Goal: Obtain resource: Download file/media

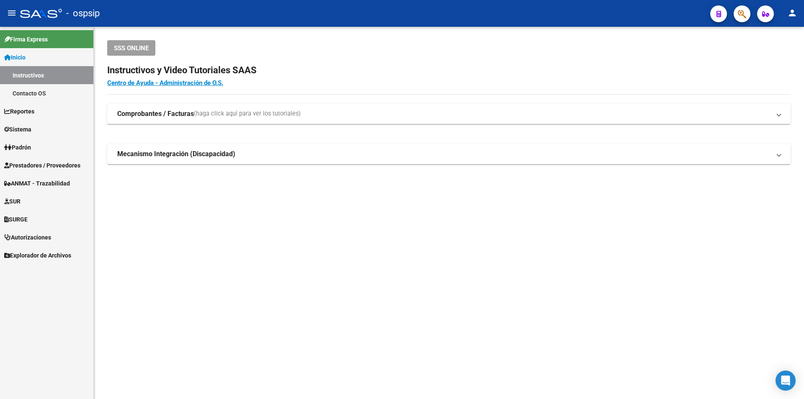
click at [75, 162] on span "Prestadores / Proveedores" at bounding box center [42, 165] width 76 height 9
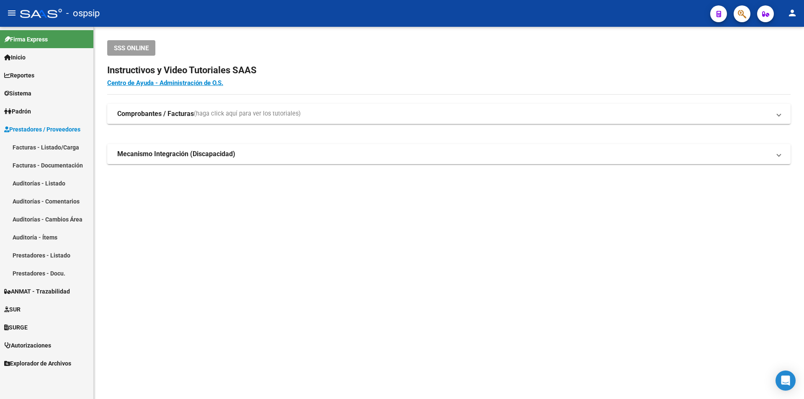
click at [59, 146] on link "Facturas - Listado/Carga" at bounding box center [46, 147] width 93 height 18
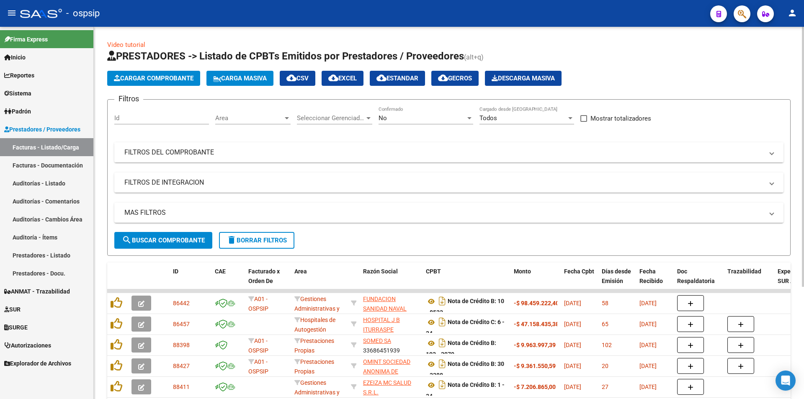
click at [266, 150] on mat-panel-title "FILTROS DEL COMPROBANTE" at bounding box center [443, 152] width 639 height 9
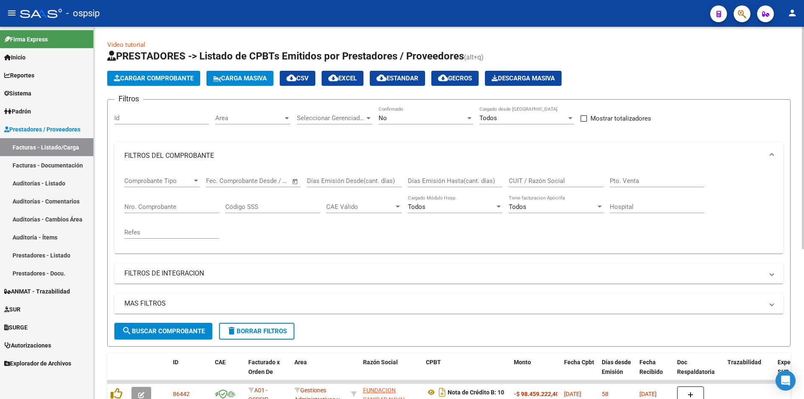
drag, startPoint x: 188, startPoint y: 216, endPoint x: 190, endPoint y: 209, distance: 7.0
click at [189, 213] on div "Nro. Comprobante" at bounding box center [171, 208] width 95 height 26
click at [190, 209] on input "Nro. Comprobante" at bounding box center [171, 207] width 95 height 8
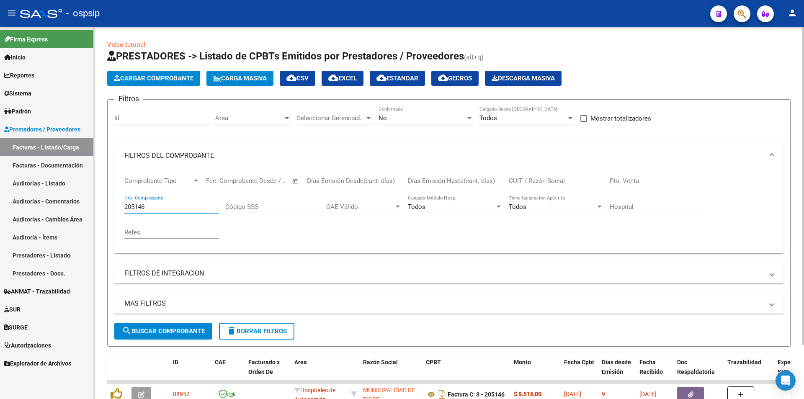
type input "205146"
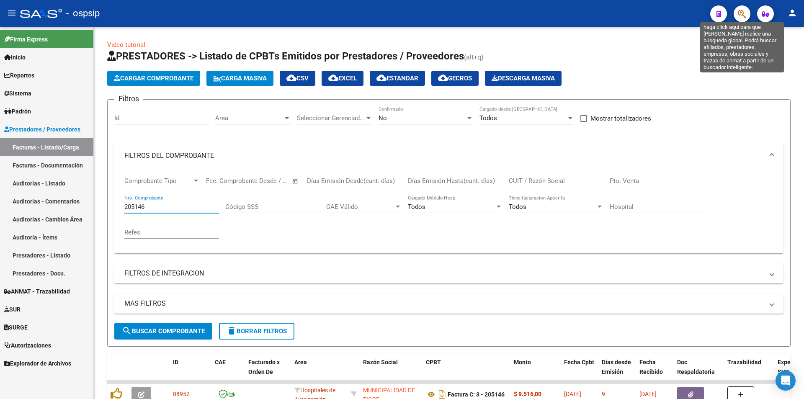
click at [739, 11] on icon "button" at bounding box center [742, 14] width 8 height 10
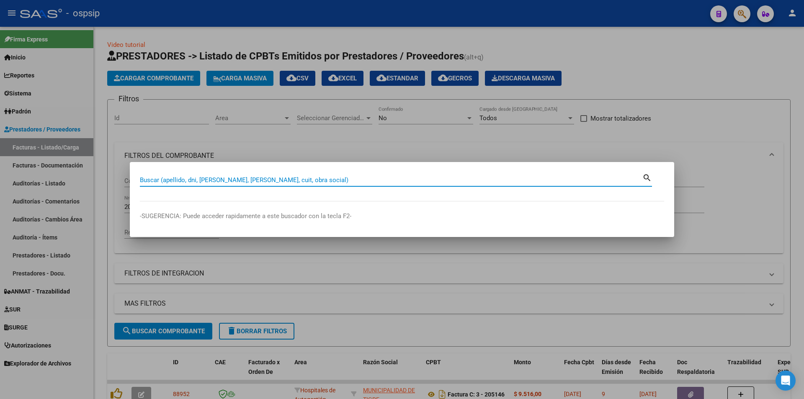
click at [180, 183] on input "Buscar (apellido, dni, cuil, nro traspaso, cuit, obra social)" at bounding box center [391, 180] width 503 height 8
paste input "47637913"
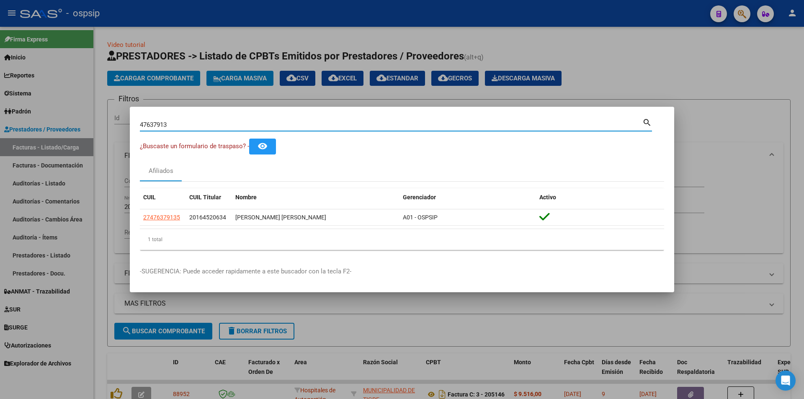
paste input "55685668"
paste input "512826"
paste input "106900"
paste input "95928"
paste input "70617831"
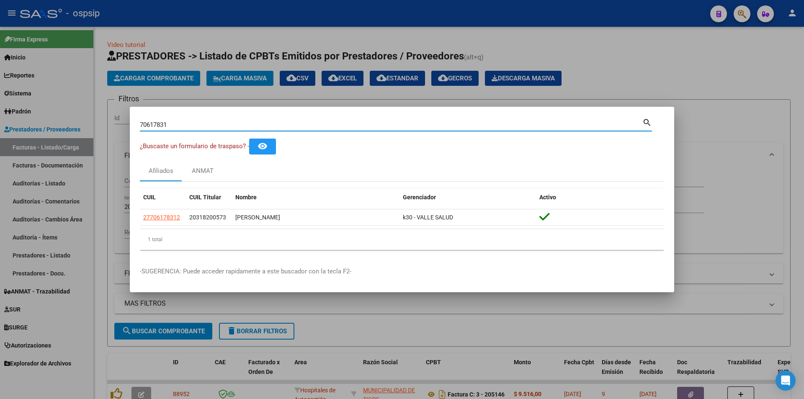
paste input "59885186"
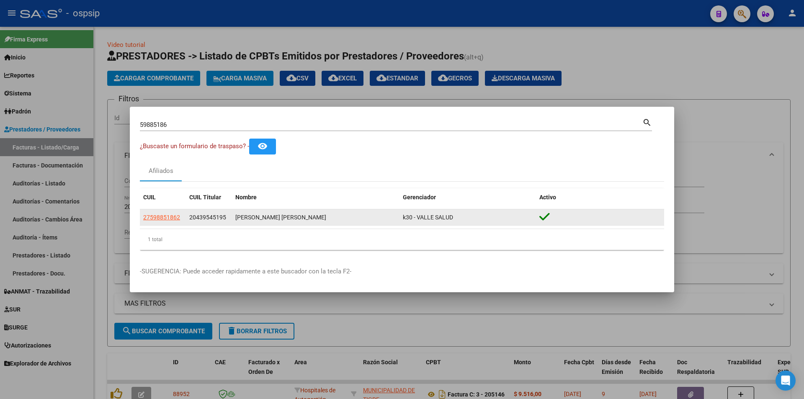
click at [168, 223] on datatable-body-cell "27598851862" at bounding box center [163, 217] width 46 height 16
click at [171, 217] on span "27598851862" at bounding box center [161, 217] width 37 height 7
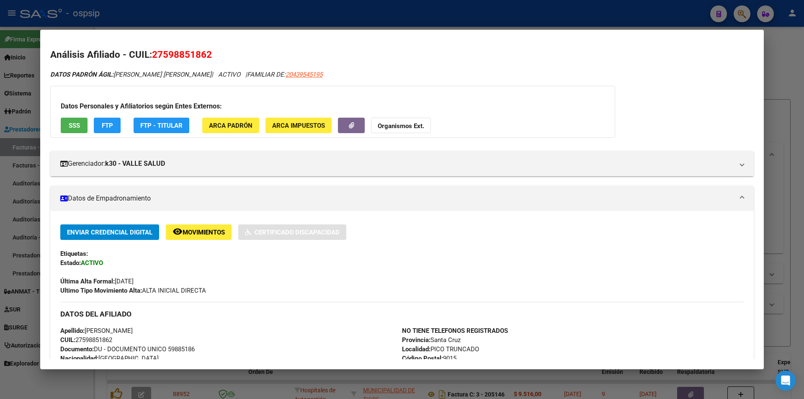
click at [82, 120] on button "SSS" at bounding box center [74, 126] width 27 height 16
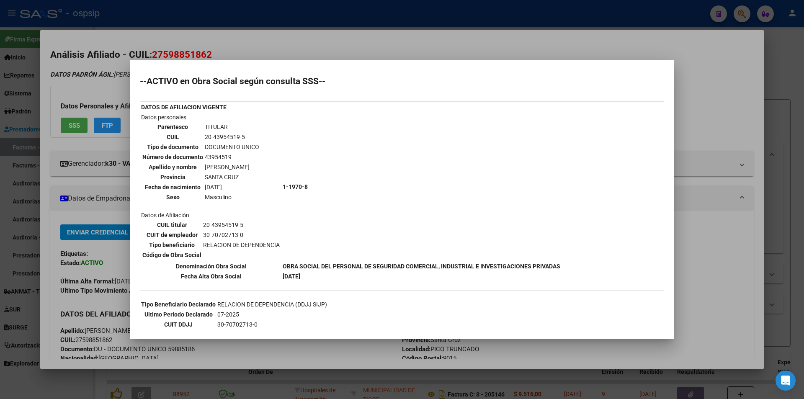
drag, startPoint x: 72, startPoint y: 124, endPoint x: 54, endPoint y: 132, distance: 19.5
click at [70, 125] on div at bounding box center [402, 199] width 804 height 399
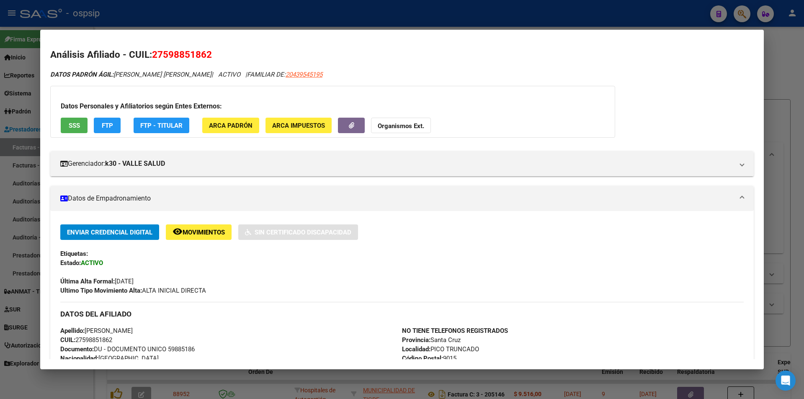
click at [6, 136] on div at bounding box center [402, 199] width 804 height 399
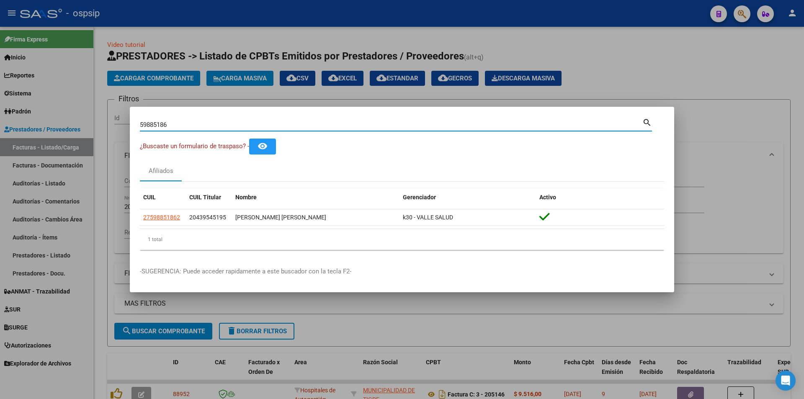
click at [172, 123] on input "59885186" at bounding box center [391, 125] width 503 height 8
paste input "74659294"
type input "74659294"
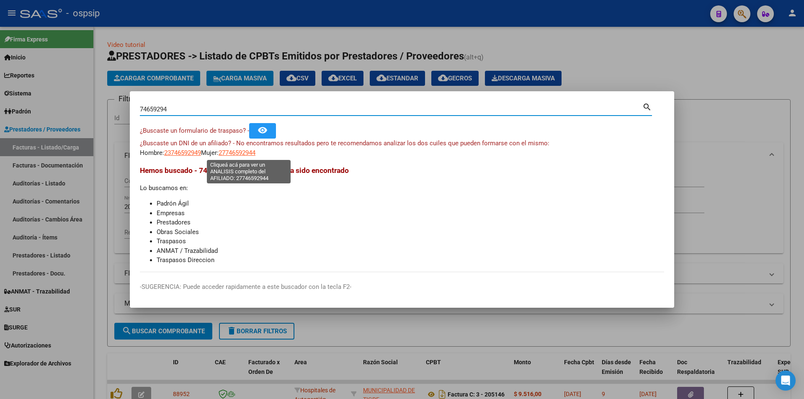
click at [238, 154] on span "27746592944" at bounding box center [237, 153] width 37 height 8
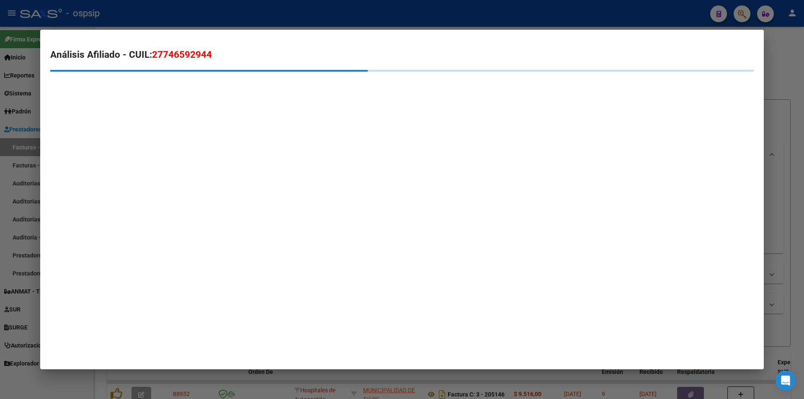
click at [34, 150] on div at bounding box center [402, 199] width 804 height 399
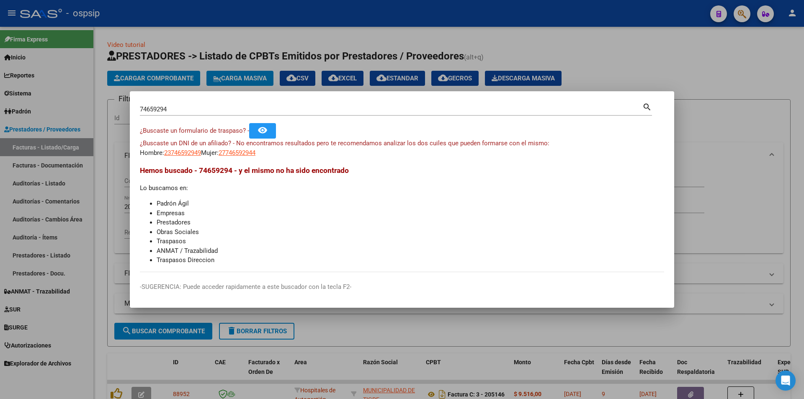
click at [238, 151] on span "27746592944" at bounding box center [237, 153] width 37 height 8
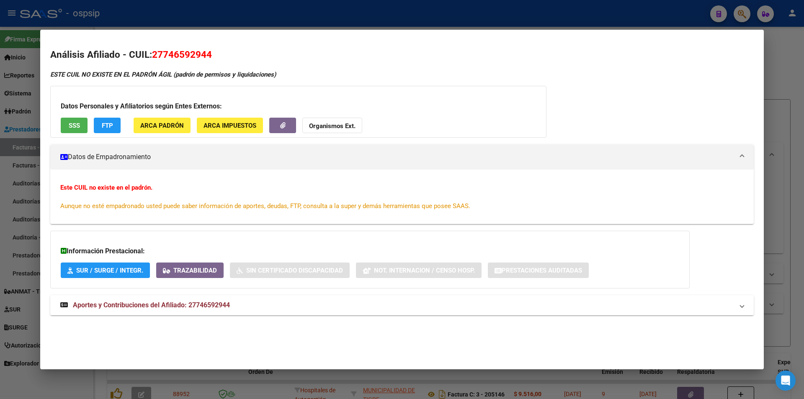
drag, startPoint x: 0, startPoint y: 113, endPoint x: 20, endPoint y: 119, distance: 21.1
click at [0, 114] on div at bounding box center [402, 199] width 804 height 399
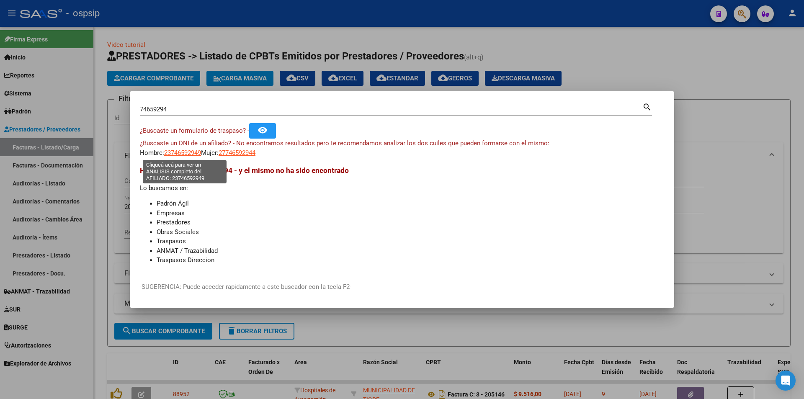
click at [187, 155] on span "23746592949" at bounding box center [182, 153] width 37 height 8
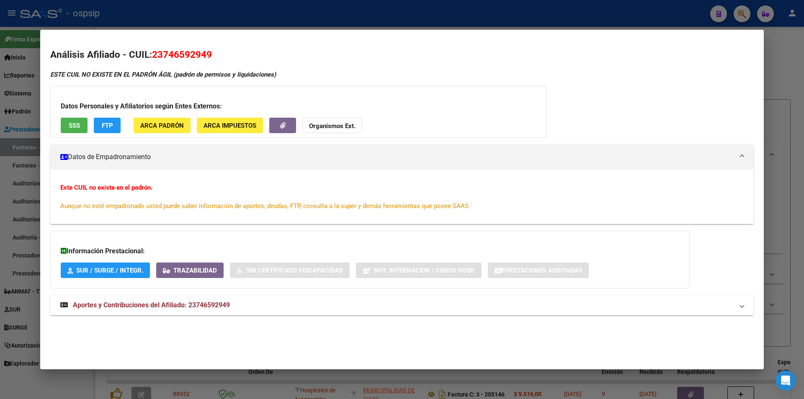
click at [3, 142] on div at bounding box center [402, 199] width 804 height 399
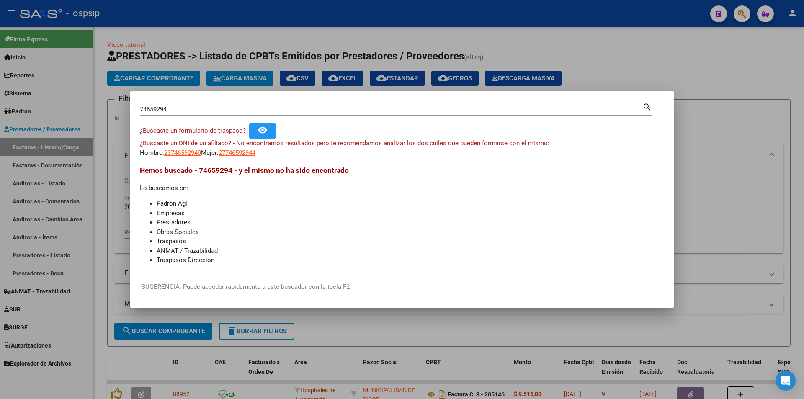
click at [176, 152] on span "23746592949" at bounding box center [182, 153] width 37 height 8
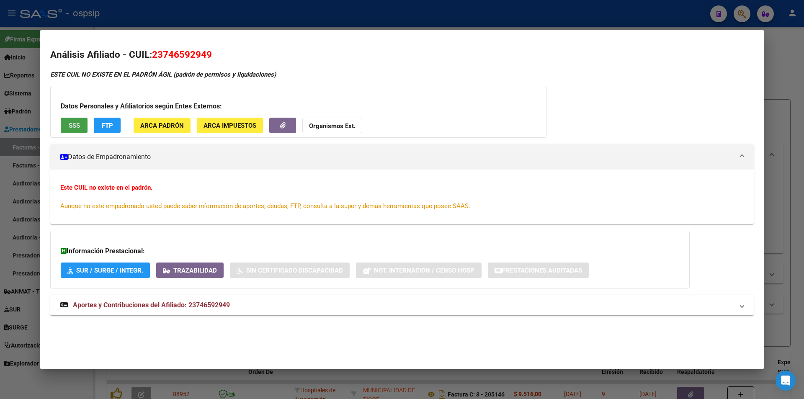
click at [80, 119] on button "SSS" at bounding box center [74, 126] width 27 height 16
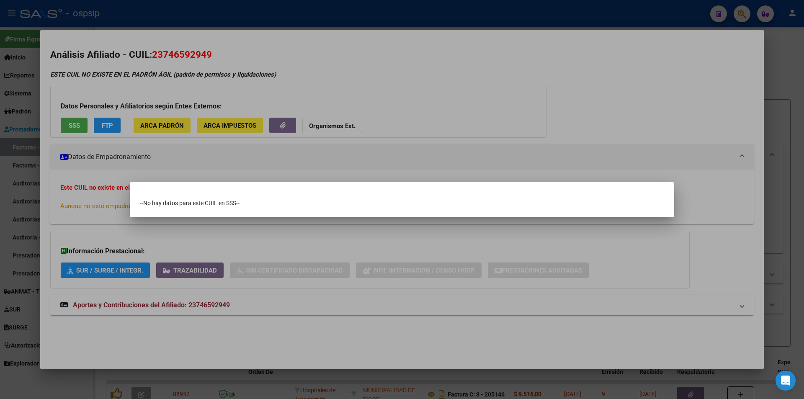
click at [9, 162] on div at bounding box center [402, 199] width 804 height 399
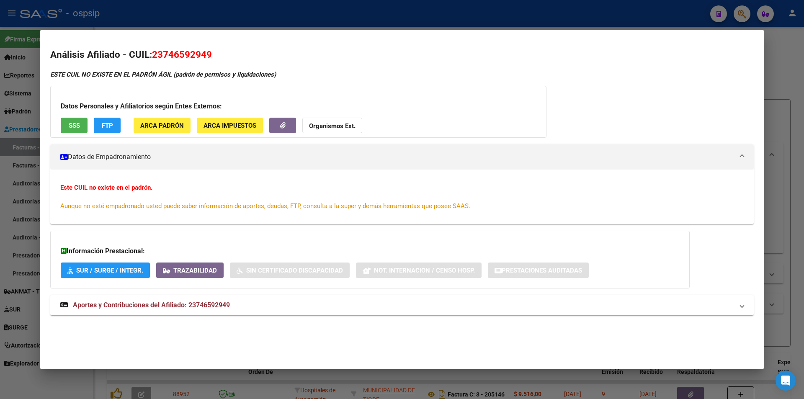
click at [9, 162] on div at bounding box center [402, 199] width 804 height 399
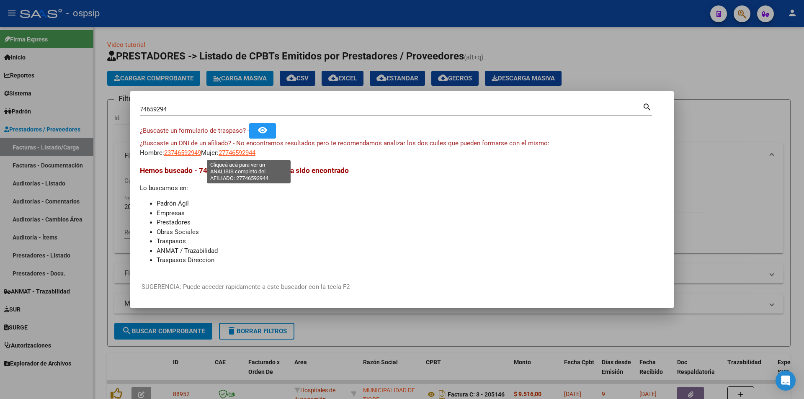
click at [249, 153] on span "27746592944" at bounding box center [237, 153] width 37 height 8
type textarea "27746592944"
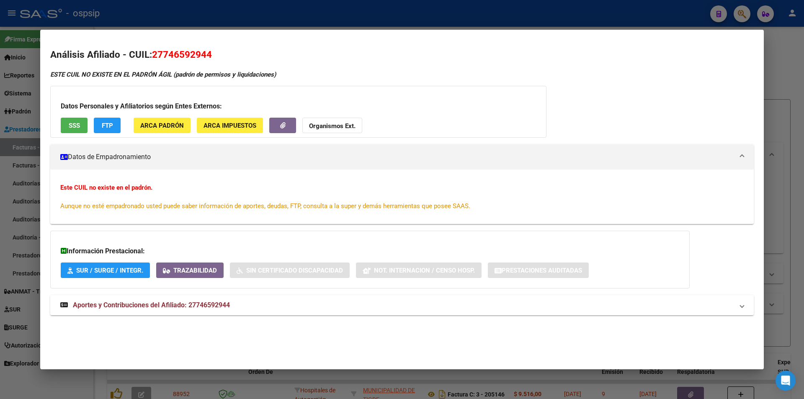
click at [68, 116] on div "Datos Personales y Afiliatorios según Entes Externos: SSS FTP ARCA Padrón ARCA …" at bounding box center [298, 112] width 496 height 52
click at [70, 121] on button "SSS" at bounding box center [74, 126] width 27 height 16
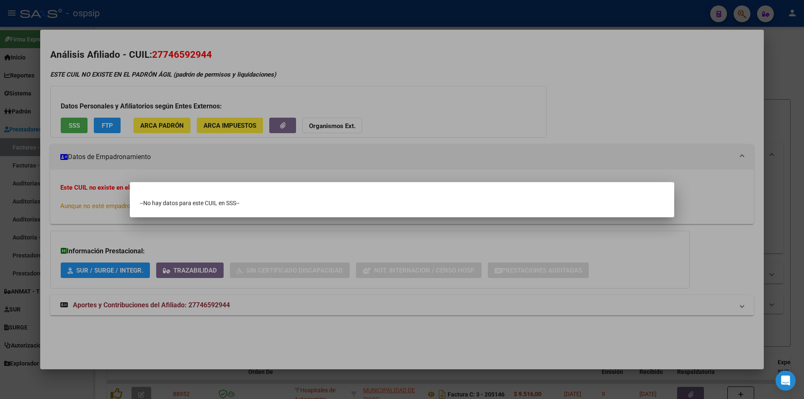
click at [0, 116] on div at bounding box center [402, 199] width 804 height 399
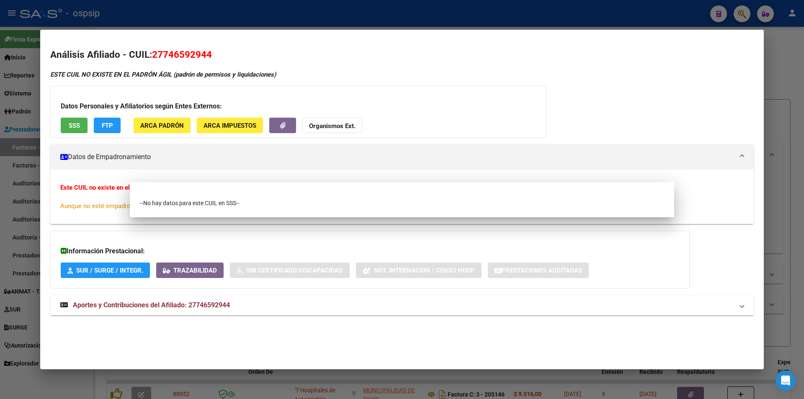
click at [0, 116] on div at bounding box center [402, 199] width 804 height 399
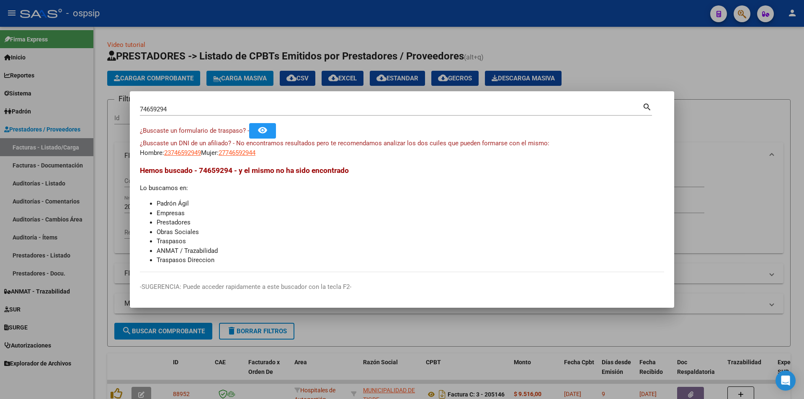
click at [197, 106] on input "74659294" at bounding box center [391, 110] width 503 height 8
paste input "57084682"
type input "57084682"
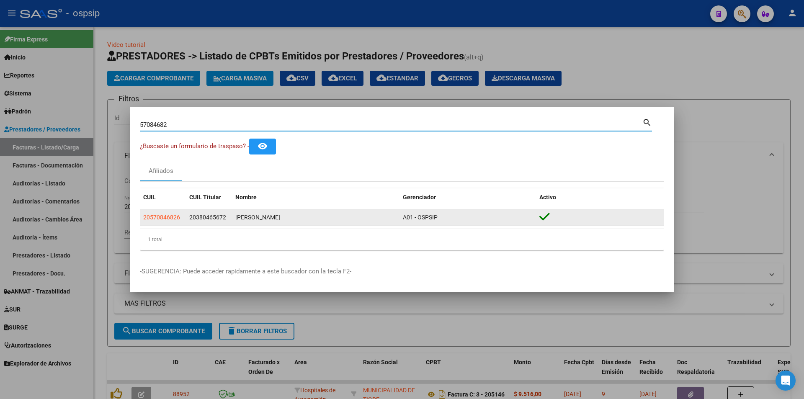
click at [162, 220] on span "20570846826" at bounding box center [161, 217] width 37 height 7
type textarea "20570846826"
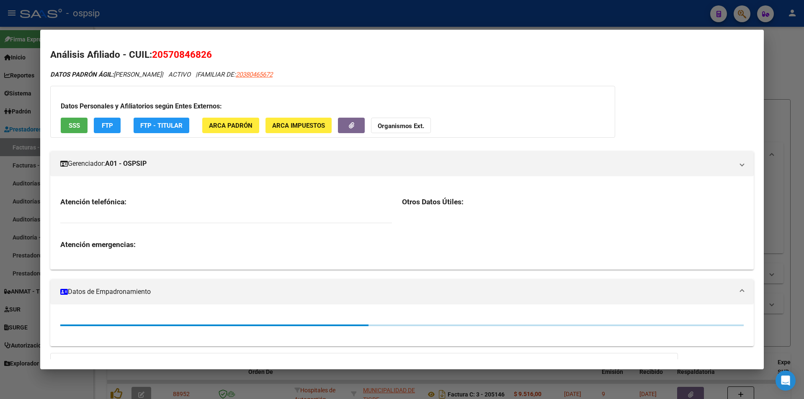
click at [0, 149] on div at bounding box center [402, 199] width 804 height 399
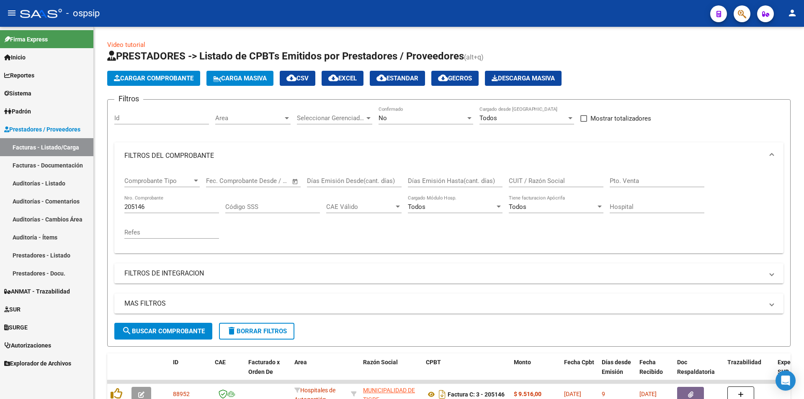
click at [734, 10] on button "button" at bounding box center [742, 13] width 17 height 17
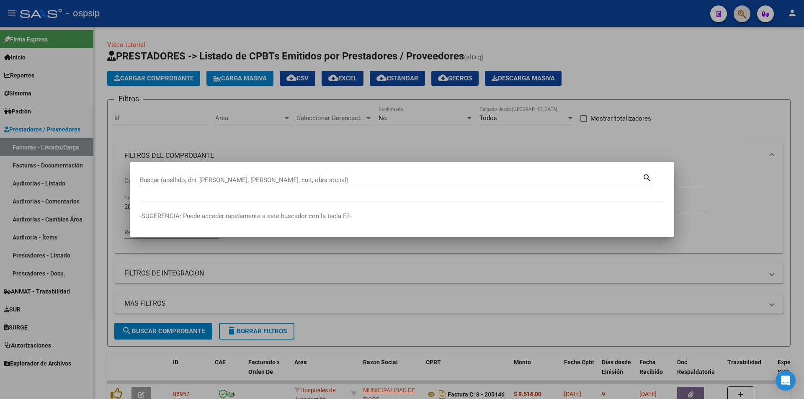
paste input "59592800"
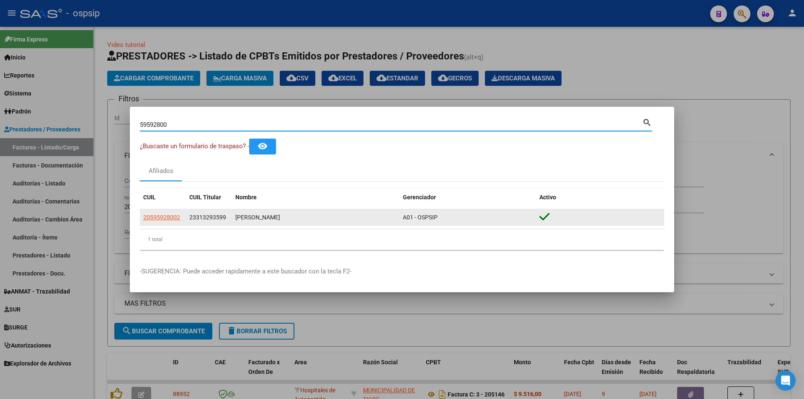
drag, startPoint x: 281, startPoint y: 212, endPoint x: 320, endPoint y: 212, distance: 39.0
click at [320, 212] on datatable-body-cell "FERNANDEZ ALAIA MICHELL" at bounding box center [316, 217] width 168 height 16
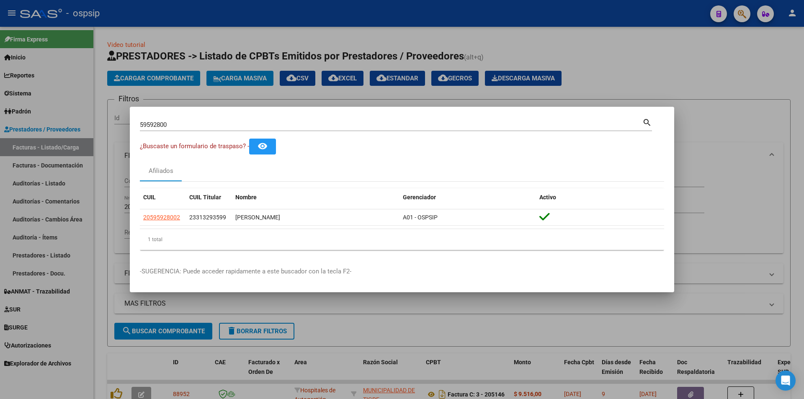
click at [321, 134] on div "59592800 Buscar (apellido, dni, cuil, nro traspaso, cuit, obra social) search" at bounding box center [396, 128] width 512 height 22
click at [324, 125] on input "59592800" at bounding box center [391, 125] width 503 height 8
paste input "5512826"
paste input "48769164"
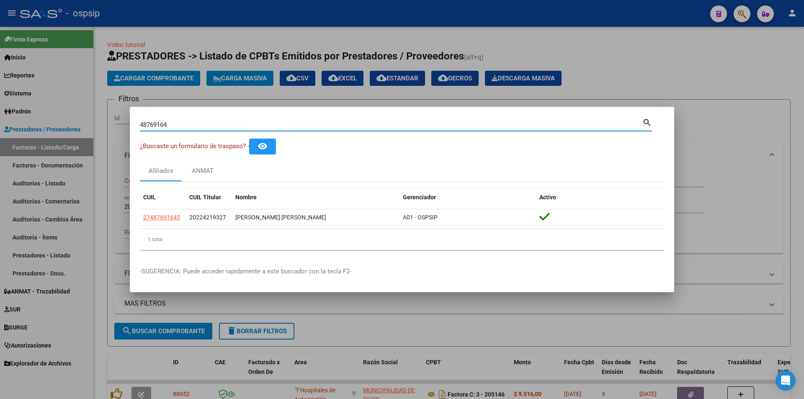
paste input "70617831"
paste input "55106900"
paste input "95928"
click at [313, 124] on input "59592800" at bounding box center [391, 125] width 503 height 8
paste input "918096"
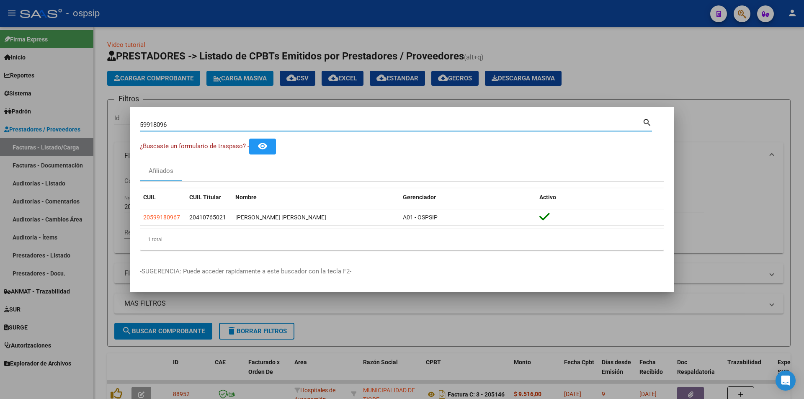
paste input "877334"
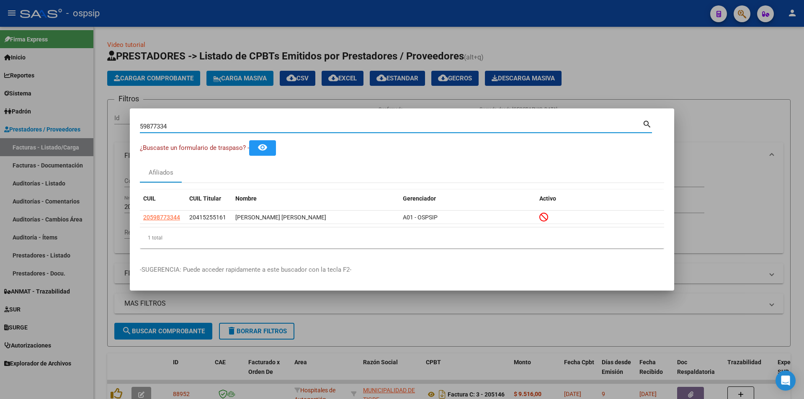
paste input "3725381"
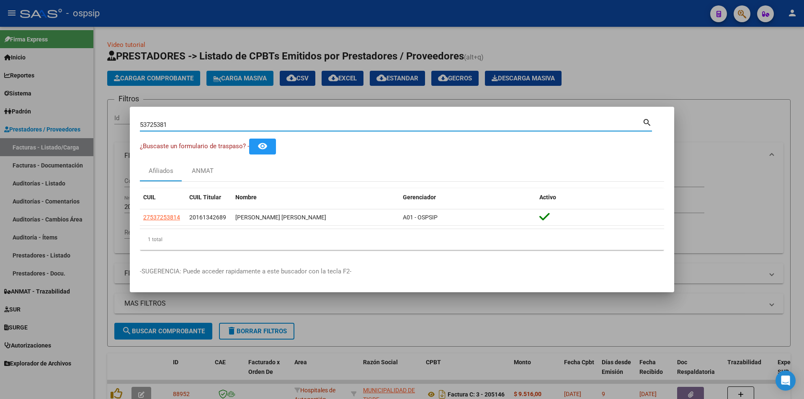
paste input "7084682"
paste input "70579887"
type input "70579887"
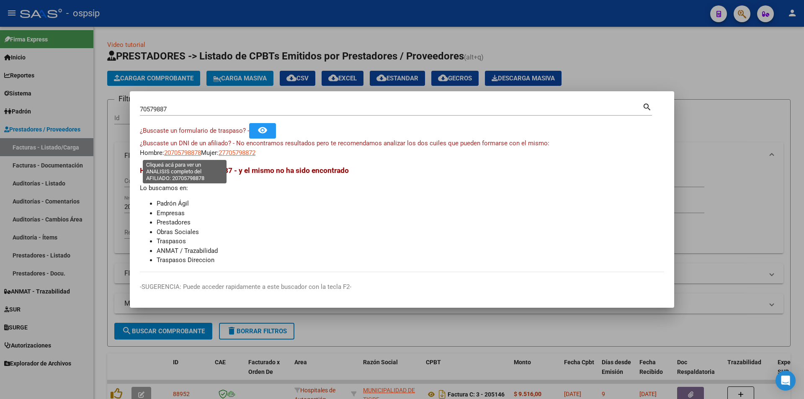
click at [183, 150] on span "20705798878" at bounding box center [182, 153] width 37 height 8
type textarea "20705798878"
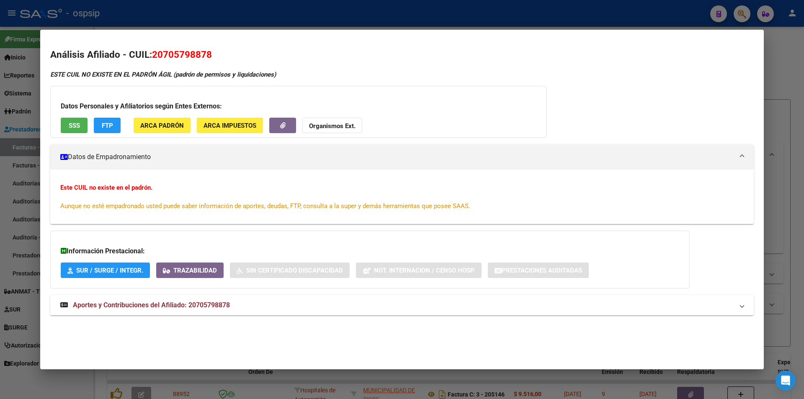
drag, startPoint x: 83, startPoint y: 70, endPoint x: 181, endPoint y: 66, distance: 98.1
click at [181, 66] on div "Análisis Afiliado - CUIL: 20705798878 ESTE CUIL NO EXISTE EN EL PADRÓN ÁGIL (pa…" at bounding box center [402, 191] width 704 height 287
click at [181, 67] on div "Análisis Afiliado - CUIL: 20705798878 ESTE CUIL NO EXISTE EN EL PADRÓN ÁGIL (pa…" at bounding box center [402, 191] width 704 height 287
click at [90, 121] on div "Datos Personales y Afiliatorios según Entes Externos: SSS FTP ARCA Padrón ARCA …" at bounding box center [298, 112] width 496 height 52
click at [82, 117] on div "Datos Personales y Afiliatorios según Entes Externos: SSS FTP ARCA Padrón ARCA …" at bounding box center [298, 112] width 496 height 52
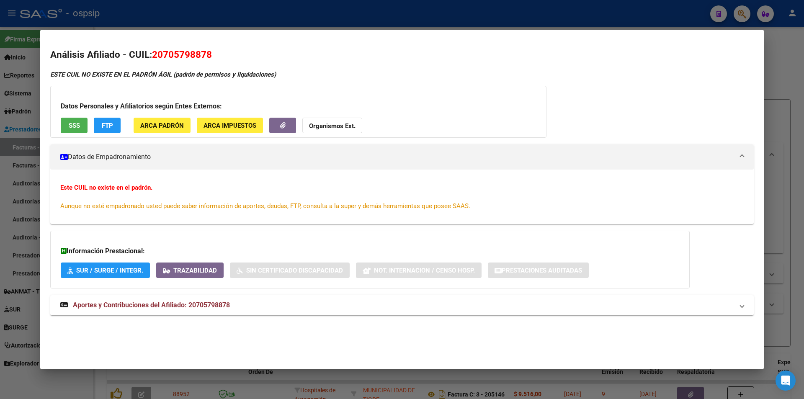
click at [82, 124] on button "SSS" at bounding box center [74, 126] width 27 height 16
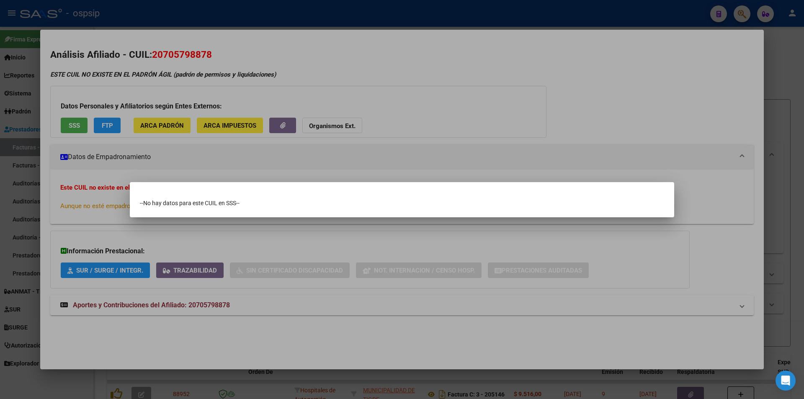
click at [0, 70] on div at bounding box center [402, 199] width 804 height 399
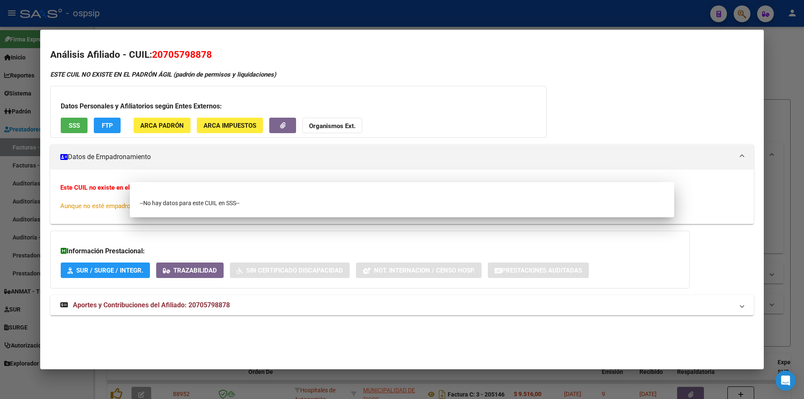
click at [0, 70] on div at bounding box center [402, 199] width 804 height 399
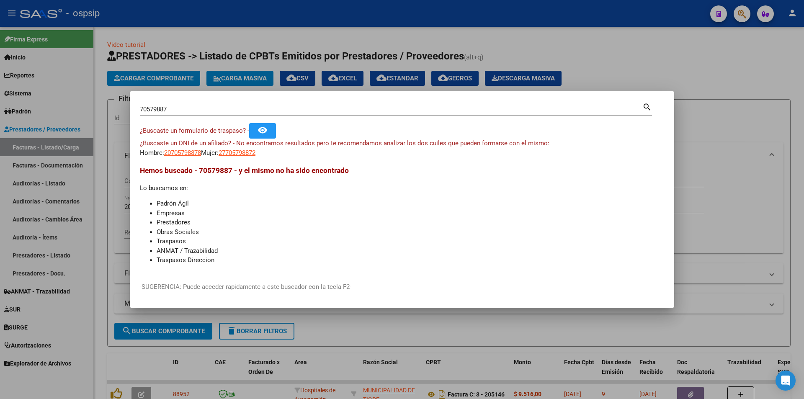
click at [233, 110] on input "70579887" at bounding box center [391, 110] width 503 height 8
paste input "495912"
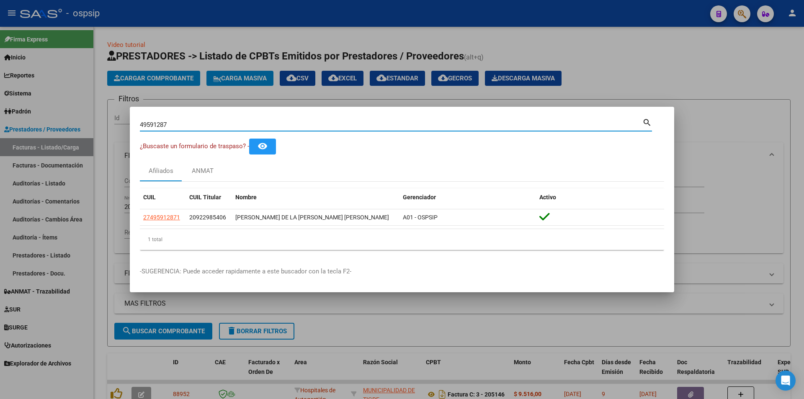
paste input "77084682"
type input "77084682"
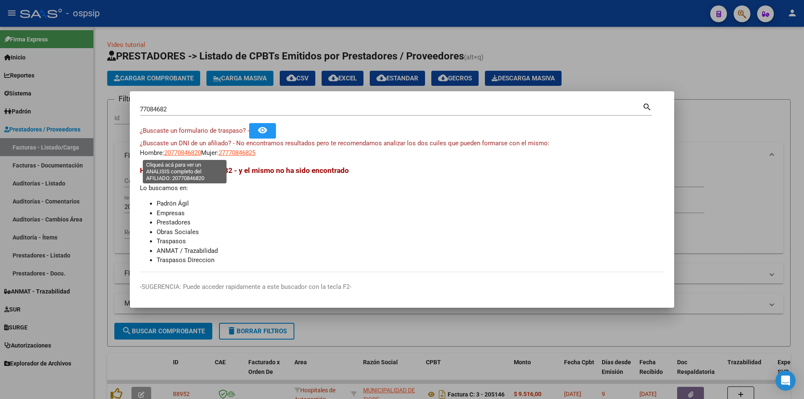
click at [192, 154] on span "20770846820" at bounding box center [182, 153] width 37 height 8
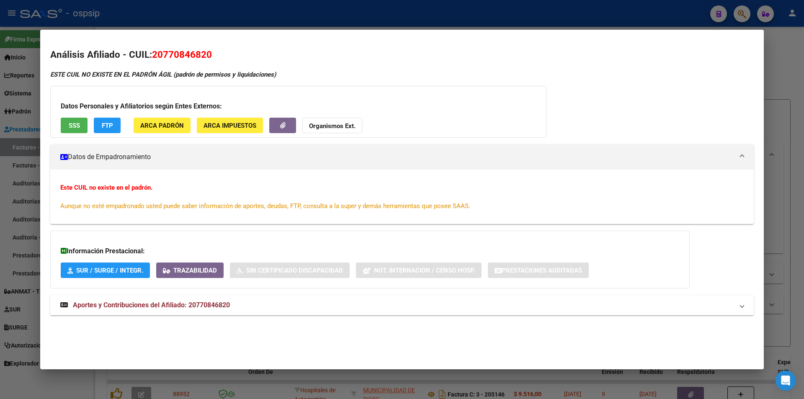
click at [73, 131] on button "SSS" at bounding box center [74, 126] width 27 height 16
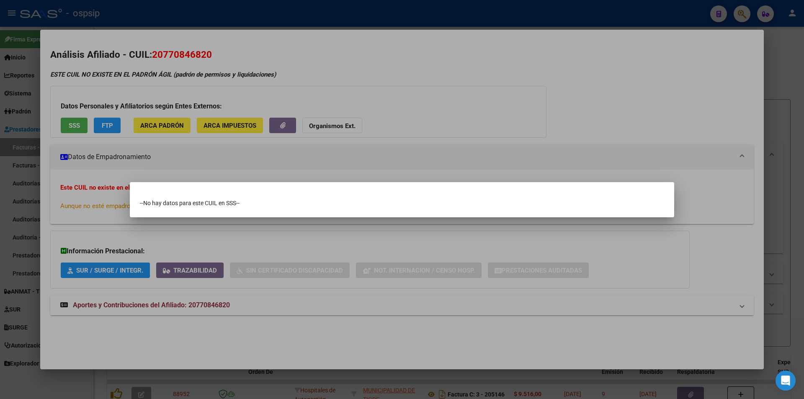
click at [0, 129] on div at bounding box center [402, 199] width 804 height 399
click at [1, 129] on div at bounding box center [402, 199] width 804 height 399
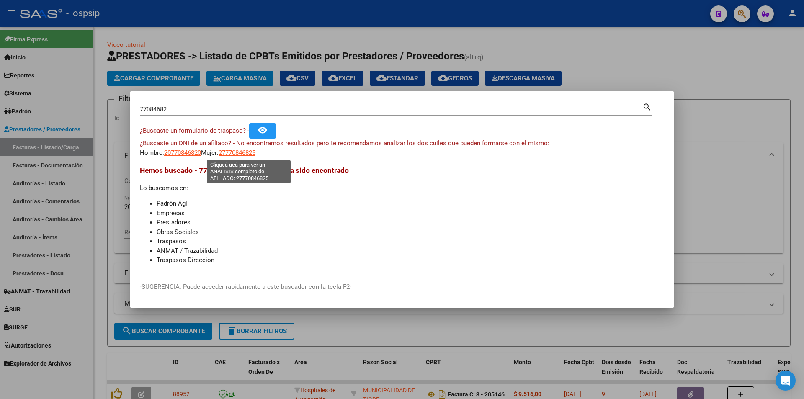
click at [243, 153] on span "27770846825" at bounding box center [237, 153] width 37 height 8
type textarea "27770846825"
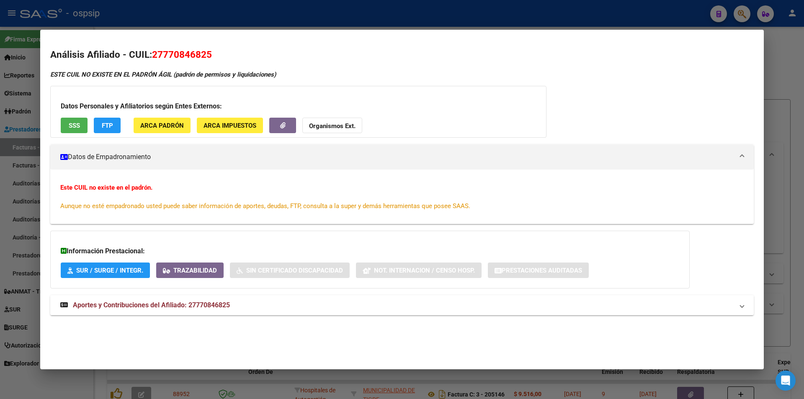
click at [66, 127] on button "SSS" at bounding box center [74, 126] width 27 height 16
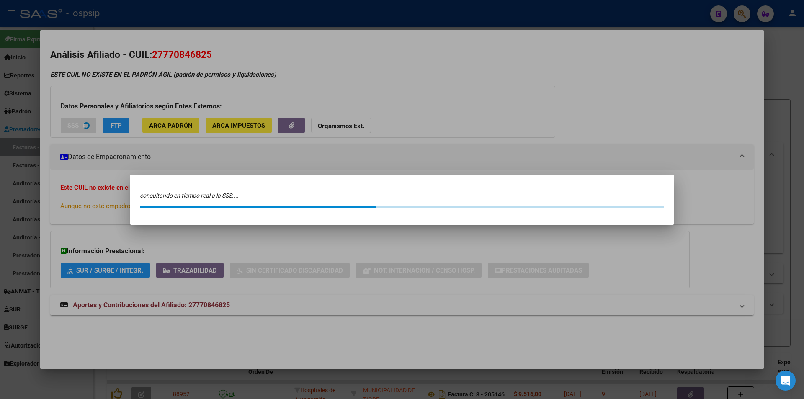
click at [0, 119] on div at bounding box center [402, 199] width 804 height 399
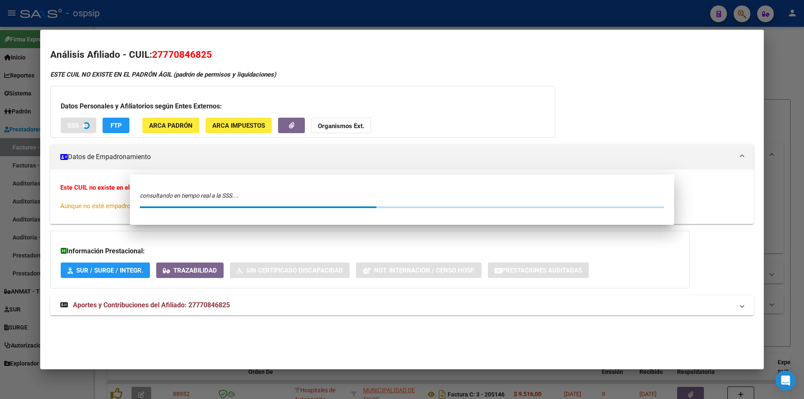
click at [0, 119] on div at bounding box center [402, 199] width 804 height 399
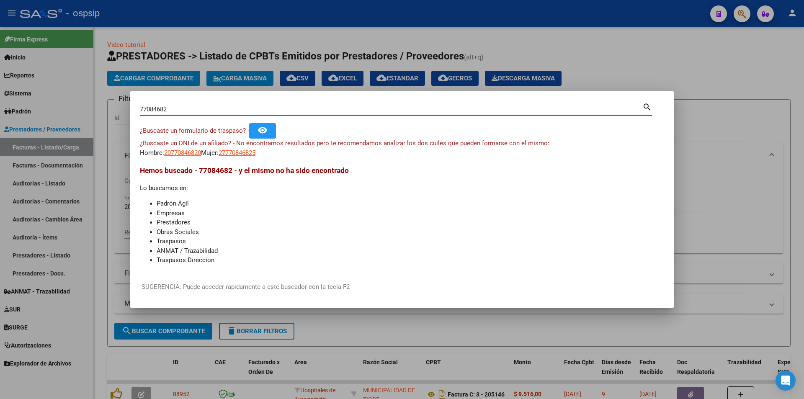
click at [208, 113] on input "77084682" at bounding box center [391, 110] width 503 height 8
paste input "4659294"
type input "74659294"
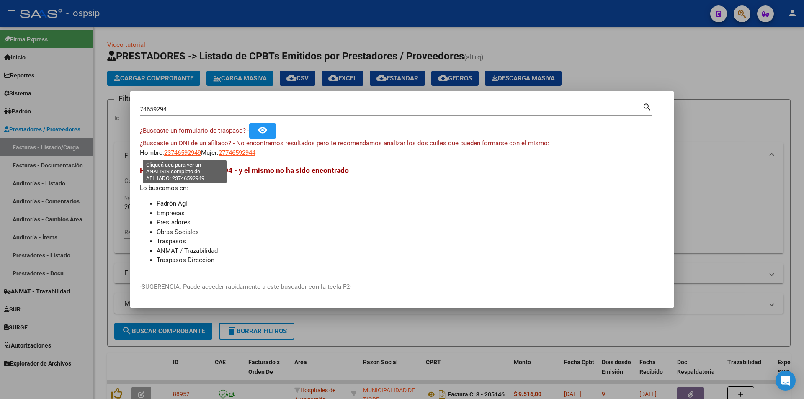
click at [200, 153] on span "23746592949" at bounding box center [182, 153] width 37 height 8
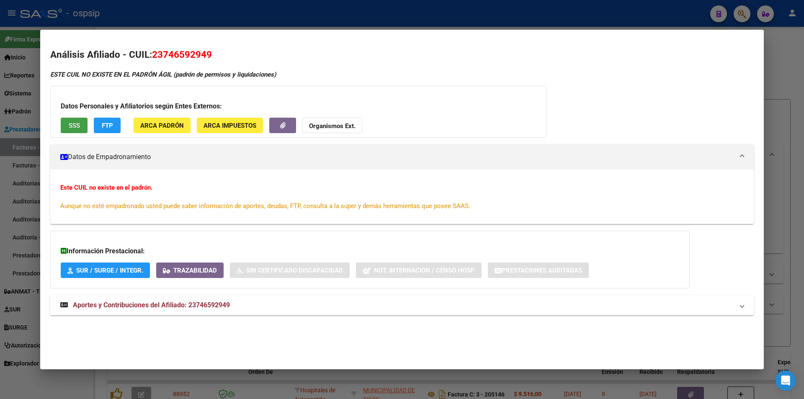
click at [77, 123] on span "SSS" at bounding box center [74, 126] width 11 height 8
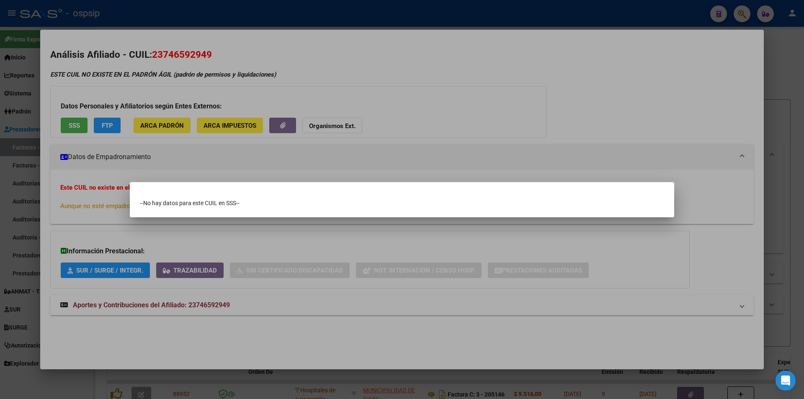
click at [0, 109] on div at bounding box center [402, 199] width 804 height 399
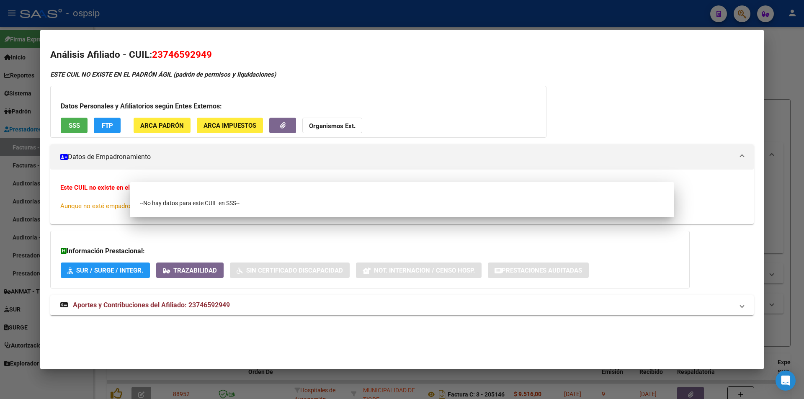
click at [0, 109] on div at bounding box center [402, 199] width 804 height 399
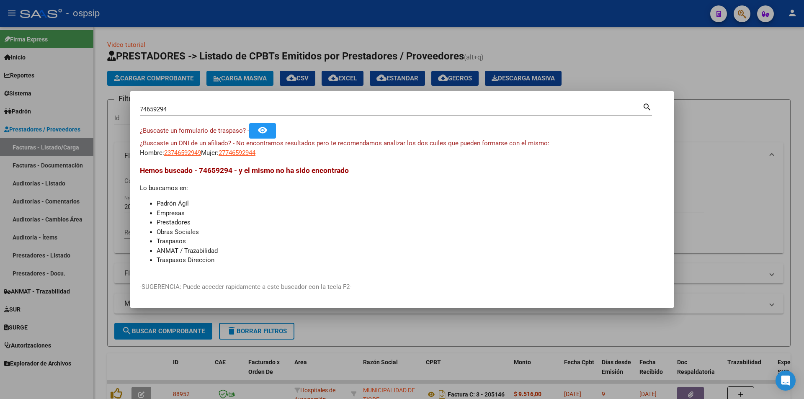
click at [235, 144] on span "¿Buscaste un DNI de un afiliado? - No encontramos resultados pero te recomendam…" at bounding box center [345, 144] width 410 height 8
click at [237, 147] on span "¿Buscaste un DNI de un afiliado? - No encontramos resultados pero te recomendam…" at bounding box center [345, 144] width 410 height 8
click at [238, 151] on span "27746592944" at bounding box center [237, 153] width 37 height 8
type textarea "27746592944"
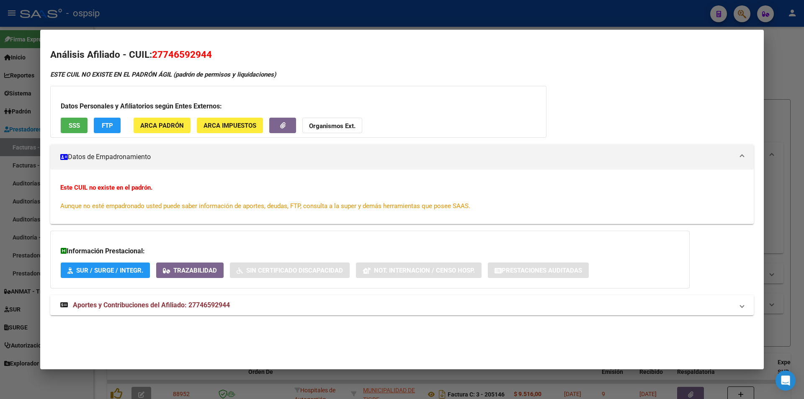
click at [26, 90] on div at bounding box center [402, 199] width 804 height 399
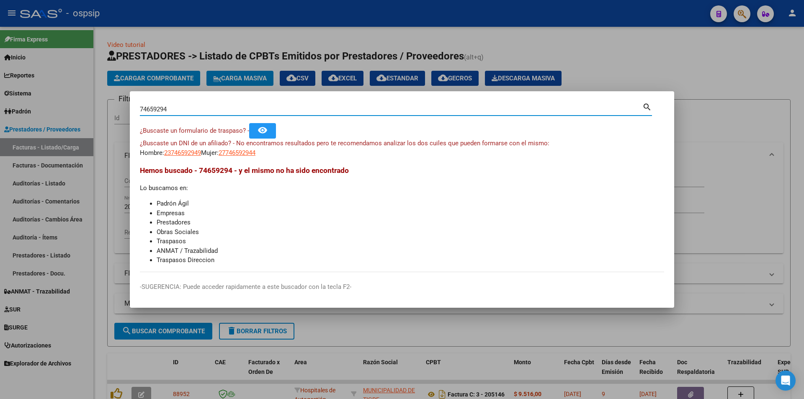
click at [151, 109] on input "74659294" at bounding box center [391, 110] width 503 height 8
paste input "0674660"
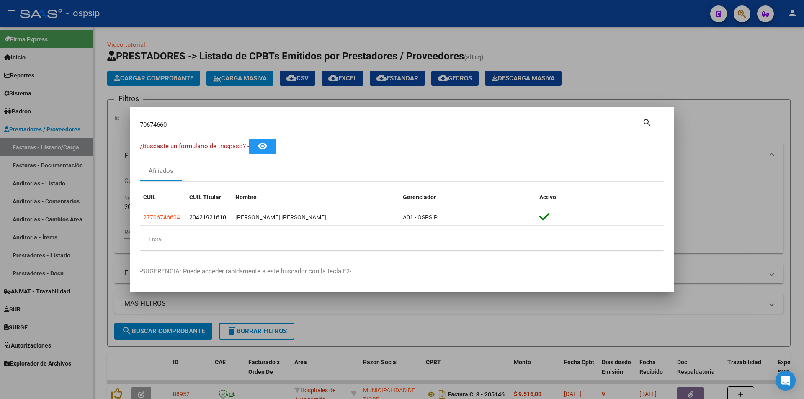
paste input "557147"
type input "70557147"
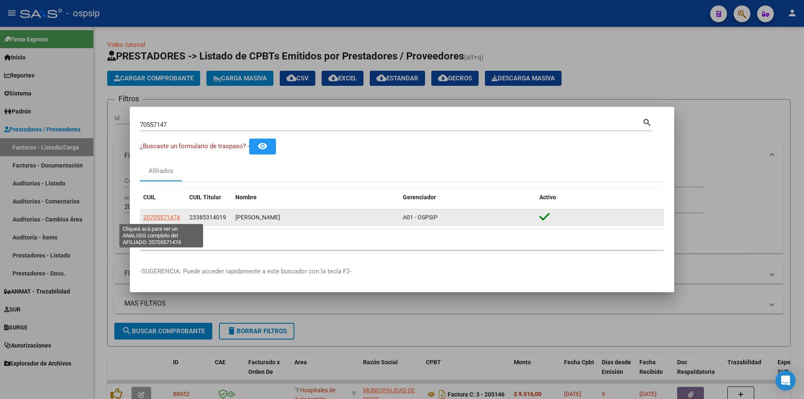
click at [178, 218] on span "20705571474" at bounding box center [161, 217] width 37 height 7
type textarea "20705571474"
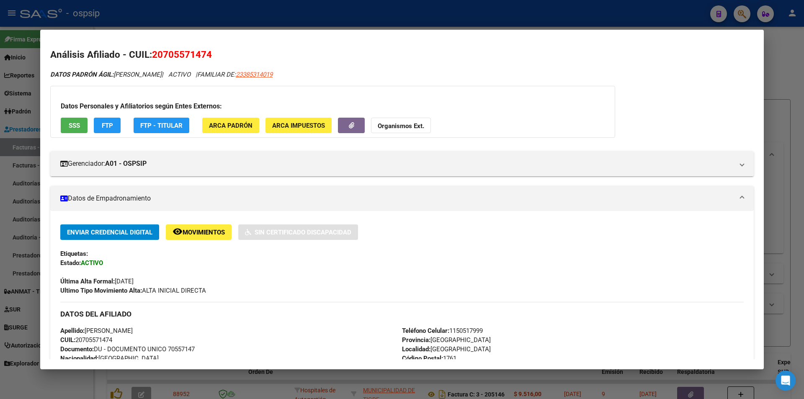
click at [171, 16] on div at bounding box center [402, 199] width 804 height 399
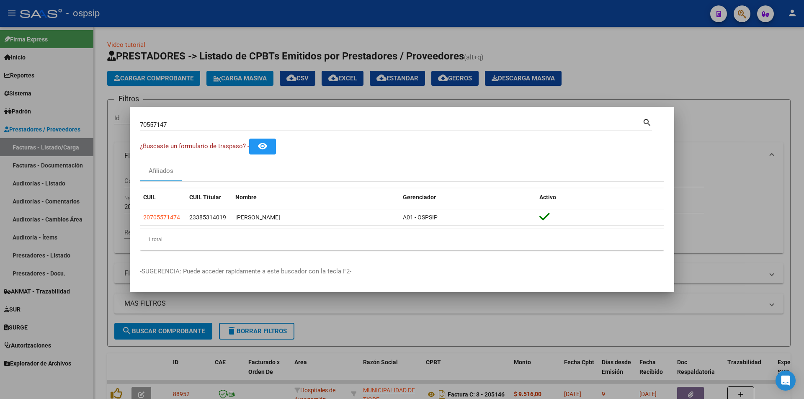
click at [200, 110] on mat-dialog-container "70557147 Buscar (apellido, dni, cuil, nro traspaso, cuit, obra social) search ¿…" at bounding box center [402, 200] width 545 height 186
click at [199, 122] on input "70557147" at bounding box center [391, 125] width 503 height 8
paste input "7988"
type input "70579887"
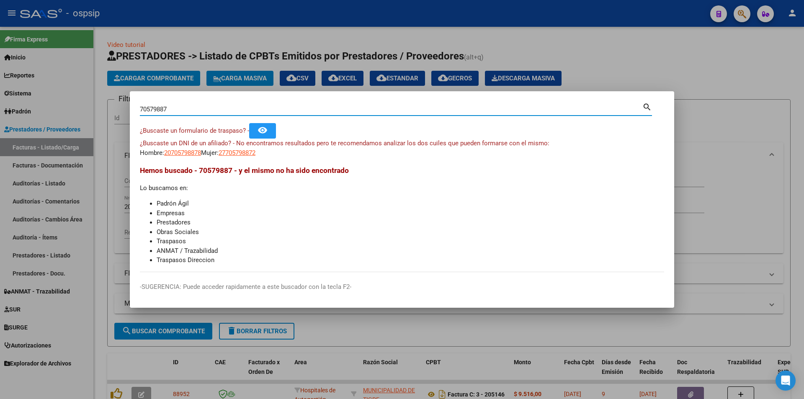
drag, startPoint x: 188, startPoint y: 164, endPoint x: 190, endPoint y: 151, distance: 13.2
click at [188, 161] on mat-dialog-content "70579887 Buscar (apellido, dni, cuil, nro traspaso, cuit, obra social) search ¿…" at bounding box center [402, 186] width 545 height 171
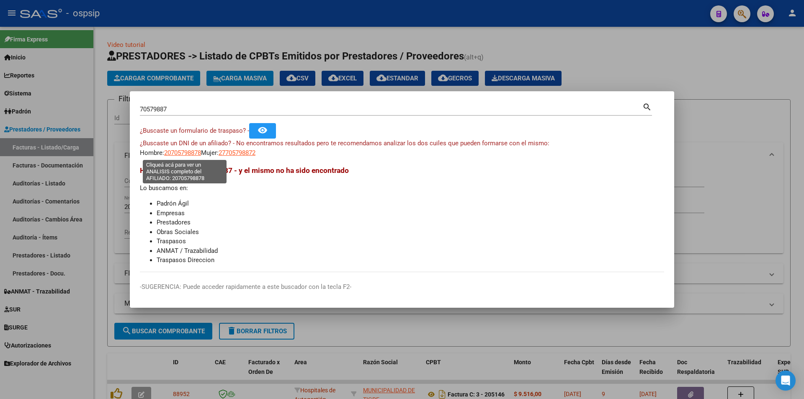
click at [190, 151] on span "20705798878" at bounding box center [182, 153] width 37 height 8
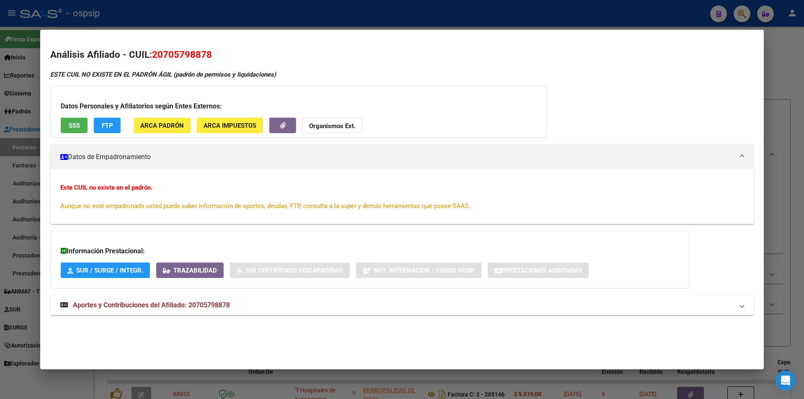
drag, startPoint x: 0, startPoint y: 136, endPoint x: 30, endPoint y: 138, distance: 29.8
click at [4, 136] on div at bounding box center [402, 199] width 804 height 399
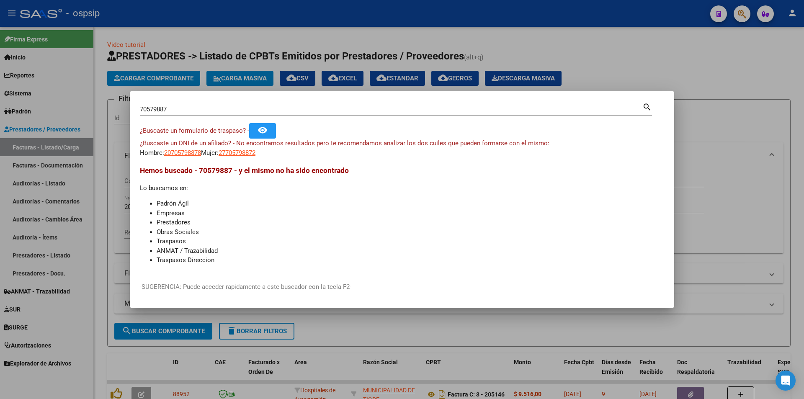
click at [258, 147] on span "¿Buscaste un DNI de un afiliado? - No encontramos resultados pero te recomendam…" at bounding box center [345, 144] width 410 height 8
click at [254, 151] on span "27705798872" at bounding box center [237, 153] width 37 height 8
type textarea "27705798872"
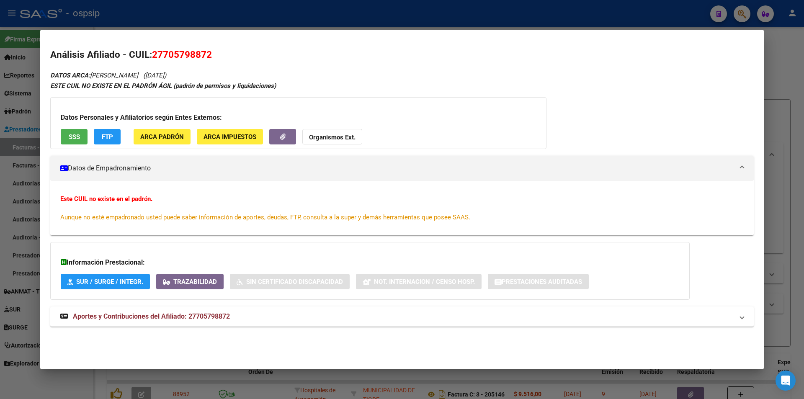
click at [69, 133] on span "SSS" at bounding box center [74, 137] width 11 height 8
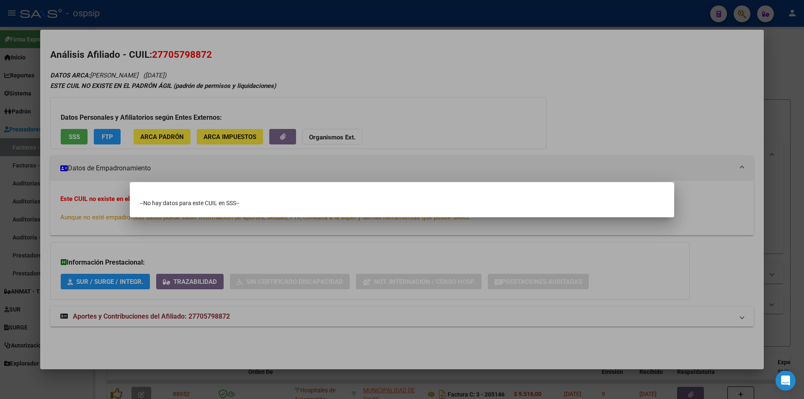
click at [0, 127] on div at bounding box center [402, 199] width 804 height 399
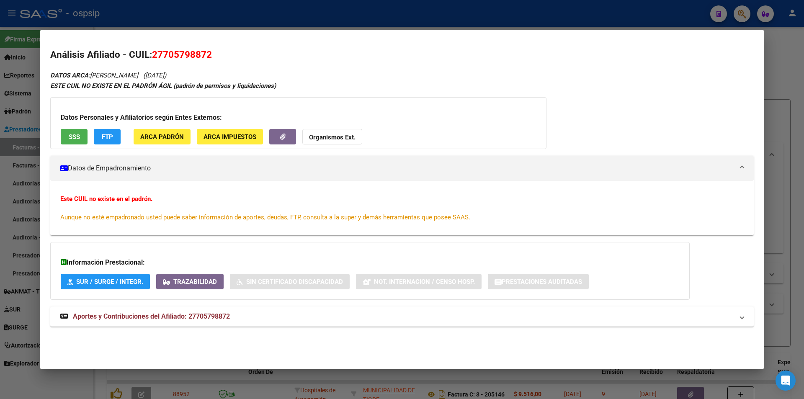
click at [211, 15] on div at bounding box center [402, 199] width 804 height 399
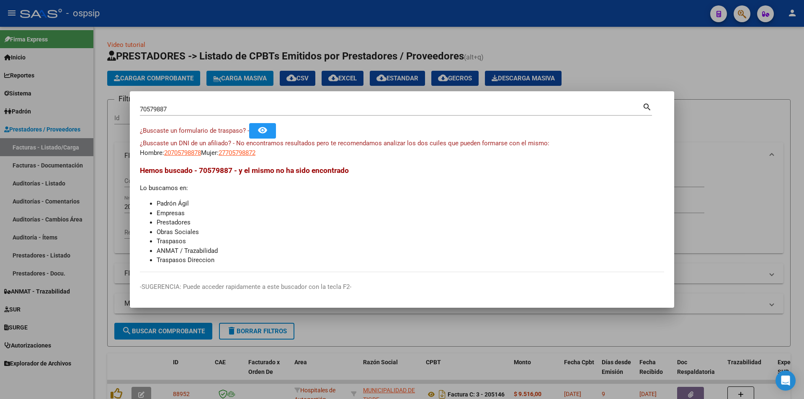
click at [202, 110] on input "70579887" at bounding box center [391, 110] width 503 height 8
paste input "59885186"
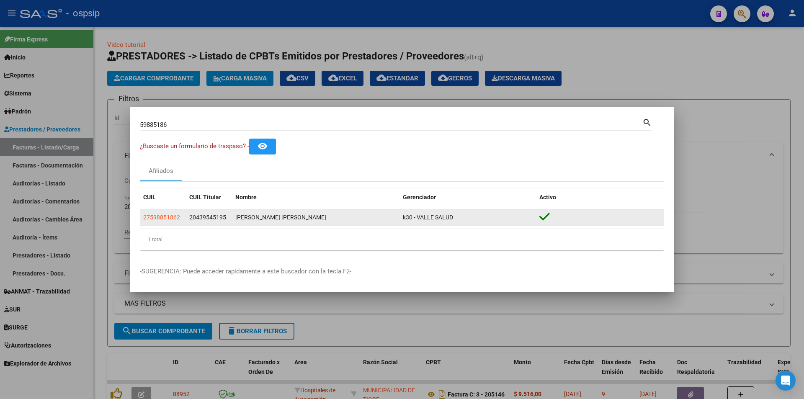
drag, startPoint x: 266, startPoint y: 215, endPoint x: 231, endPoint y: 217, distance: 35.2
click at [231, 217] on div "27598851862 20439545195 AGUIRRE EMMA AMELI k30 - VALLE SALUD" at bounding box center [402, 217] width 524 height 17
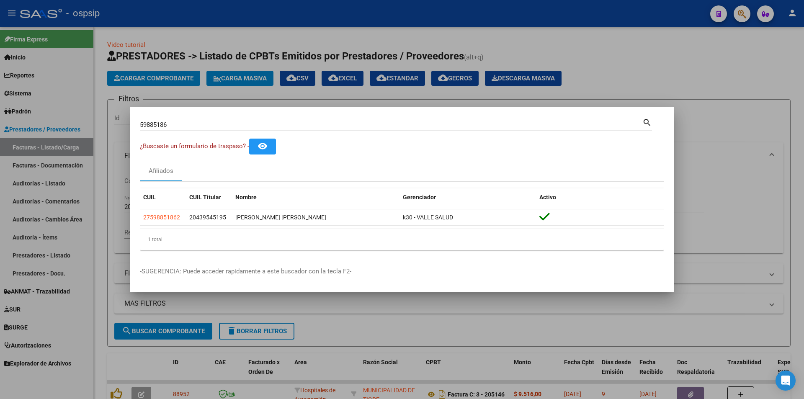
click at [280, 129] on div "59885186 Buscar (apellido, dni, cuil, nro traspaso, cuit, obra social)" at bounding box center [391, 125] width 503 height 13
paste input "74659294"
type input "74659294"
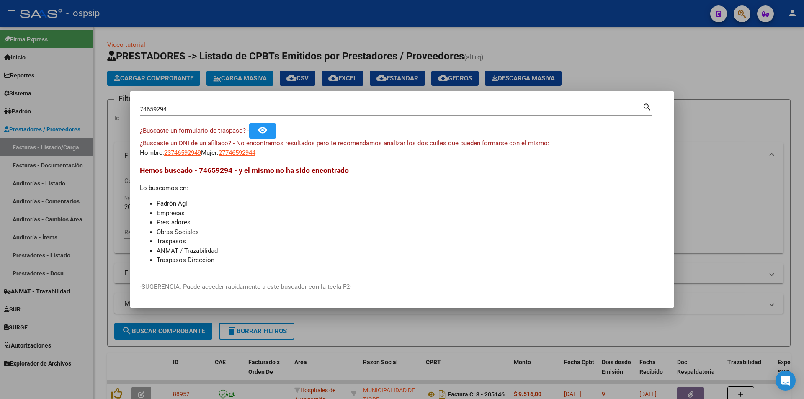
click at [251, 147] on div "¿Buscaste un DNI de un afiliado? - No encontramos resultados pero te recomendam…" at bounding box center [402, 148] width 524 height 19
click at [240, 155] on span "27746592944" at bounding box center [237, 153] width 37 height 8
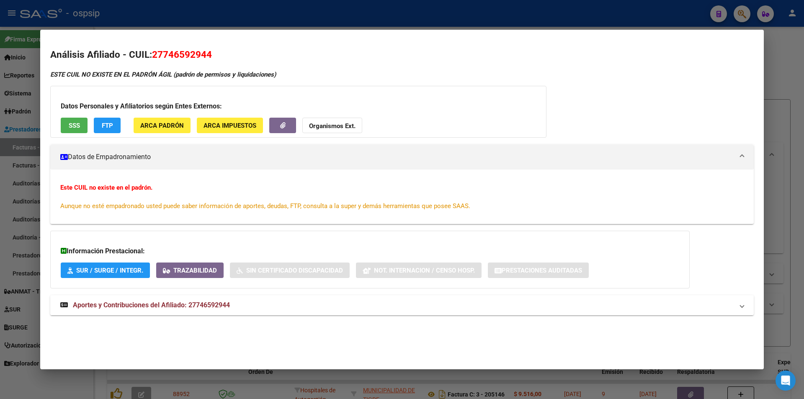
click at [0, 83] on div at bounding box center [402, 199] width 804 height 399
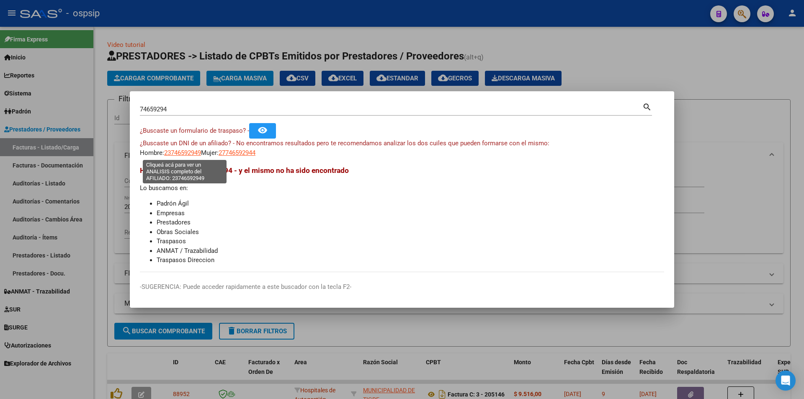
click at [171, 149] on span "23746592949" at bounding box center [182, 153] width 37 height 8
type textarea "23746592949"
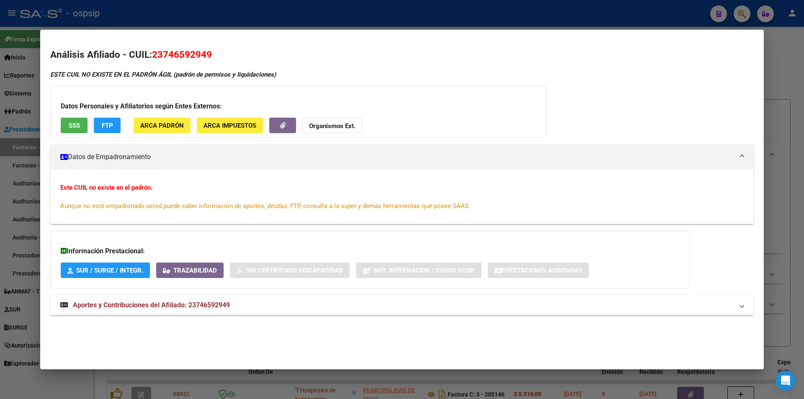
click at [0, 36] on div at bounding box center [402, 199] width 804 height 399
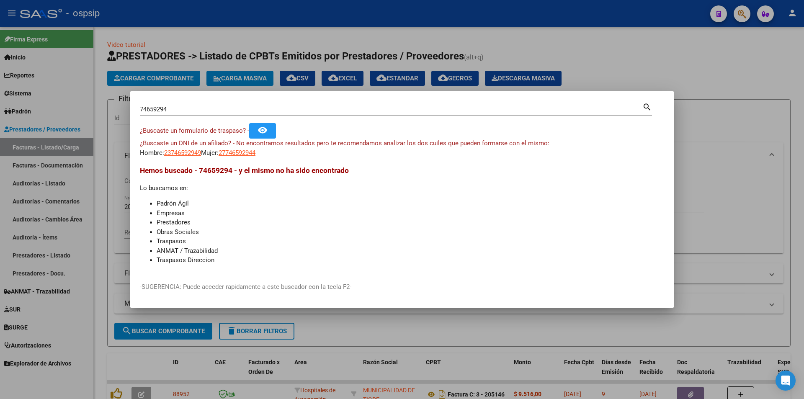
click at [235, 109] on input "74659294" at bounding box center [391, 110] width 503 height 8
paste input "23746592949"
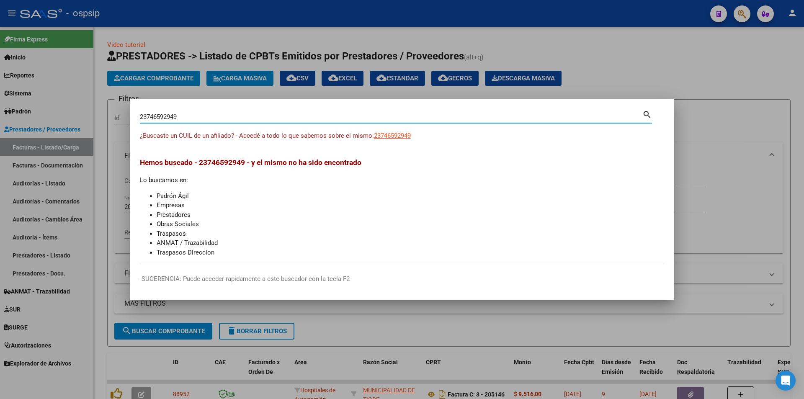
paste input "74659294"
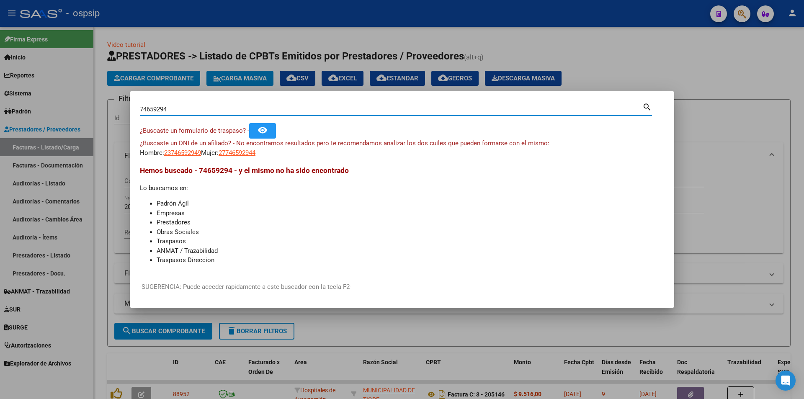
paste input "5"
type input "54659294"
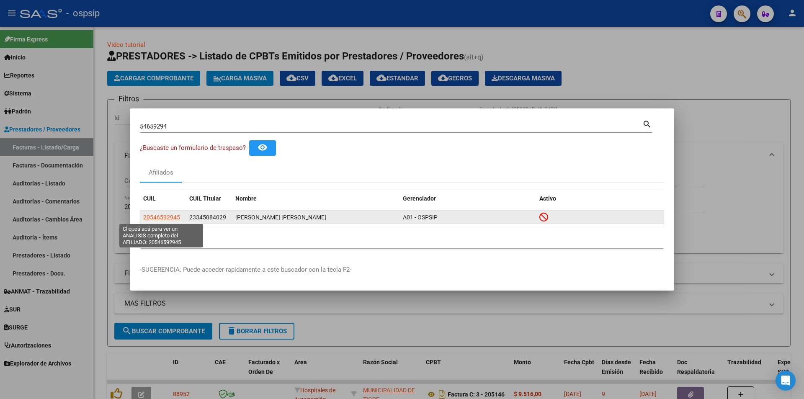
click at [165, 214] on span "20546592945" at bounding box center [161, 217] width 37 height 7
type textarea "20546592945"
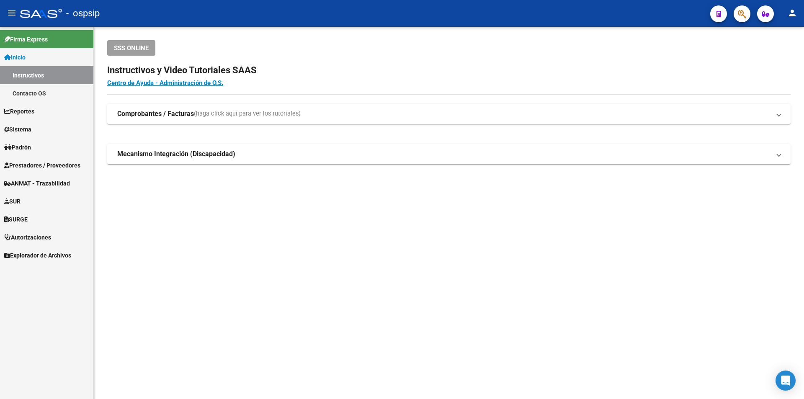
click at [85, 165] on link "Prestadores / Proveedores" at bounding box center [46, 165] width 93 height 18
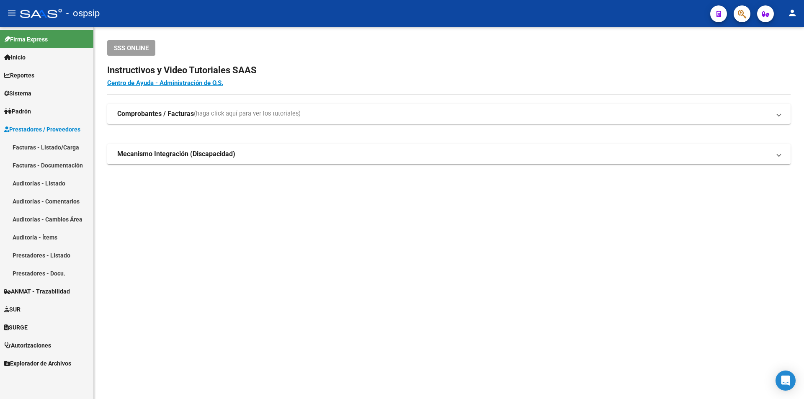
click at [65, 175] on mat-nav-list "Facturas - Listado/Carga Facturas - Documentación Auditorías - Listado Auditorí…" at bounding box center [46, 210] width 93 height 144
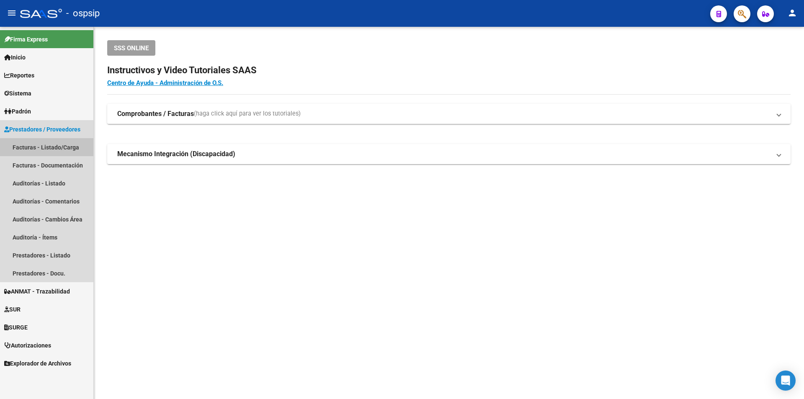
click at [64, 153] on link "Facturas - Listado/Carga" at bounding box center [46, 147] width 93 height 18
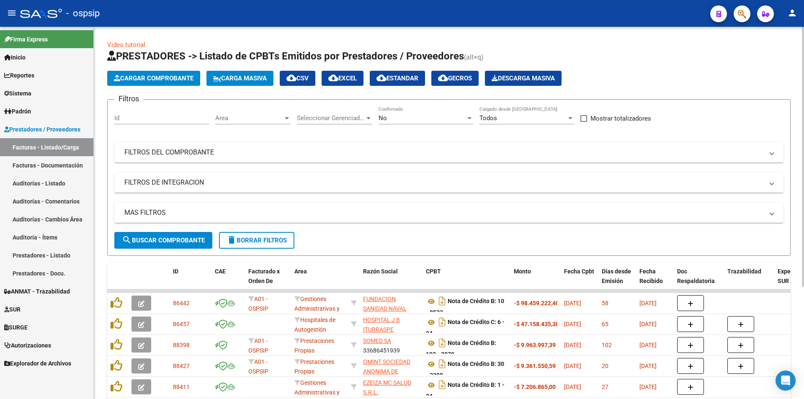
click at [149, 158] on mat-expansion-panel-header "FILTROS DEL COMPROBANTE" at bounding box center [448, 152] width 669 height 20
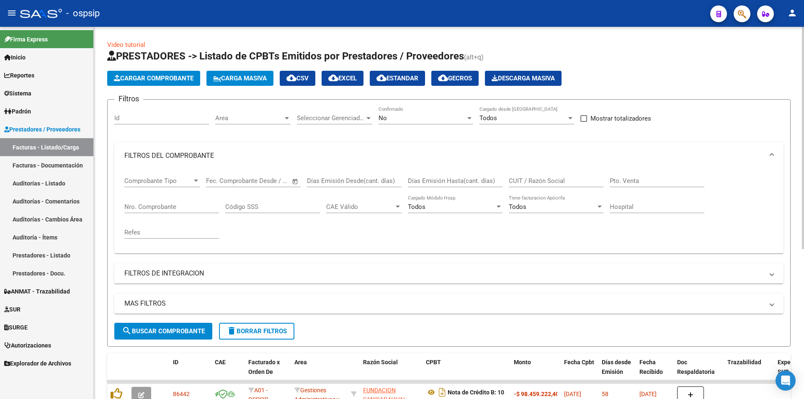
drag, startPoint x: 152, startPoint y: 198, endPoint x: 152, endPoint y: 203, distance: 5.0
click at [152, 200] on div "Nro. Comprobante" at bounding box center [171, 204] width 95 height 18
click at [151, 205] on input "Nro. Comprobante" at bounding box center [171, 207] width 95 height 8
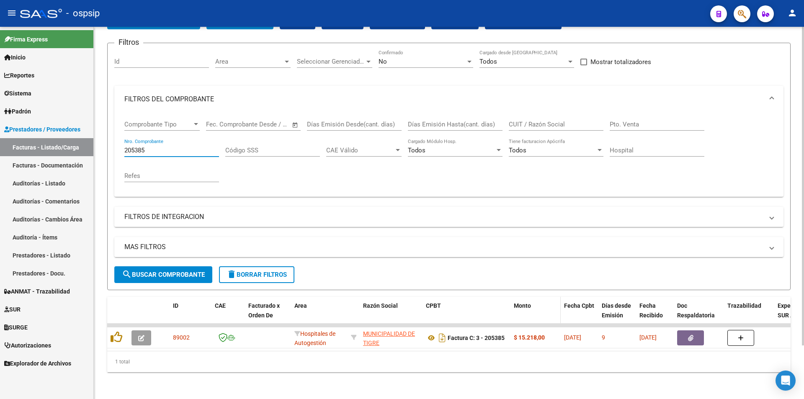
scroll to position [63, 0]
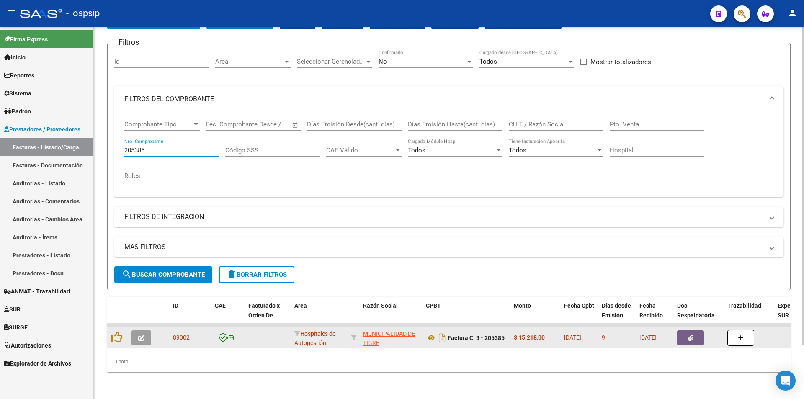
click at [684, 331] on button "button" at bounding box center [690, 338] width 27 height 15
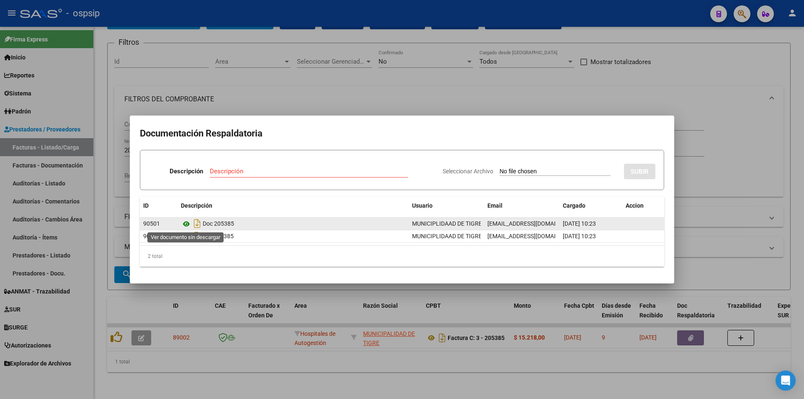
click at [188, 224] on icon at bounding box center [186, 224] width 11 height 10
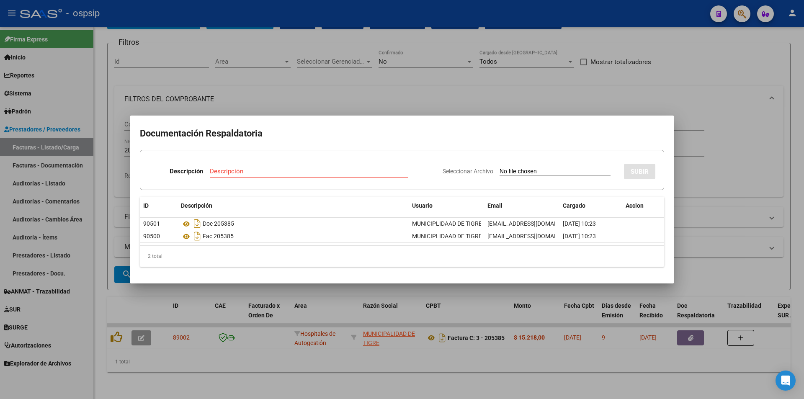
click at [258, 325] on div at bounding box center [402, 199] width 804 height 399
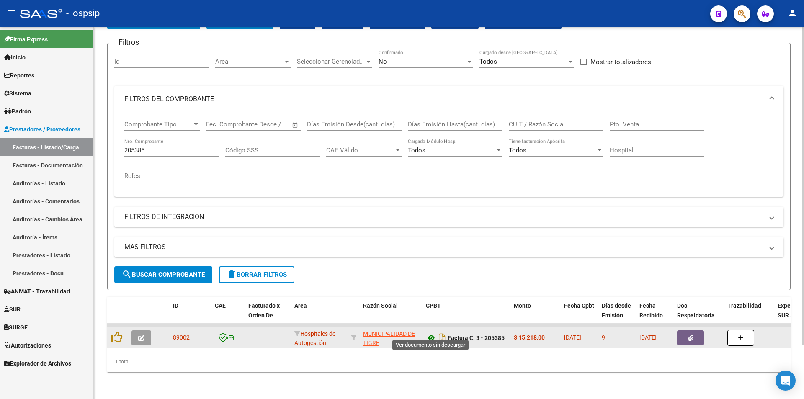
click at [433, 333] on icon at bounding box center [431, 338] width 11 height 10
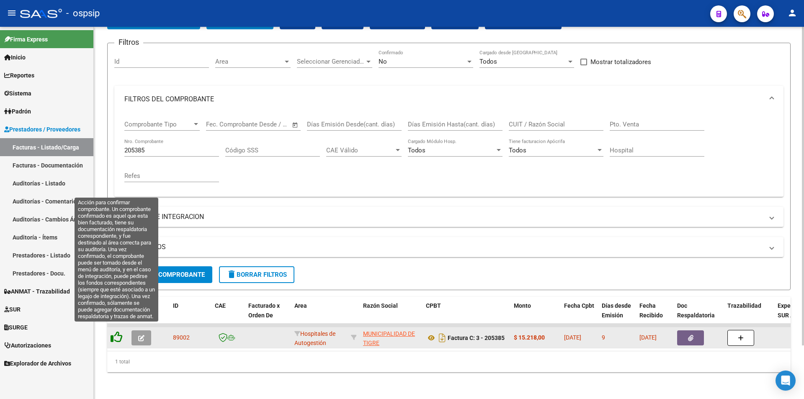
click at [119, 336] on icon at bounding box center [117, 337] width 12 height 12
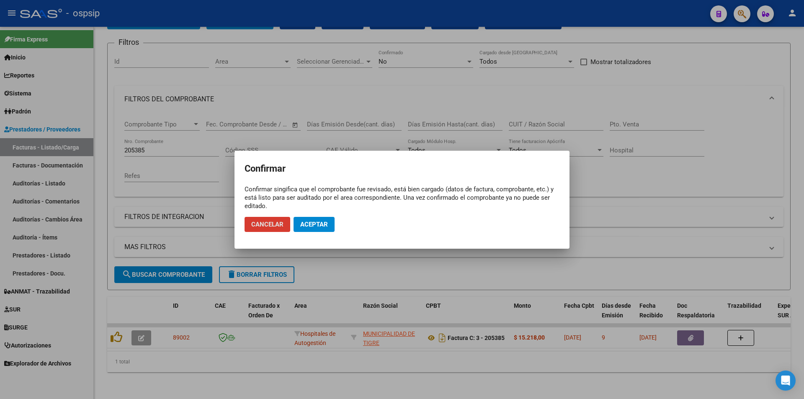
click at [307, 221] on span "Aceptar" at bounding box center [314, 225] width 28 height 8
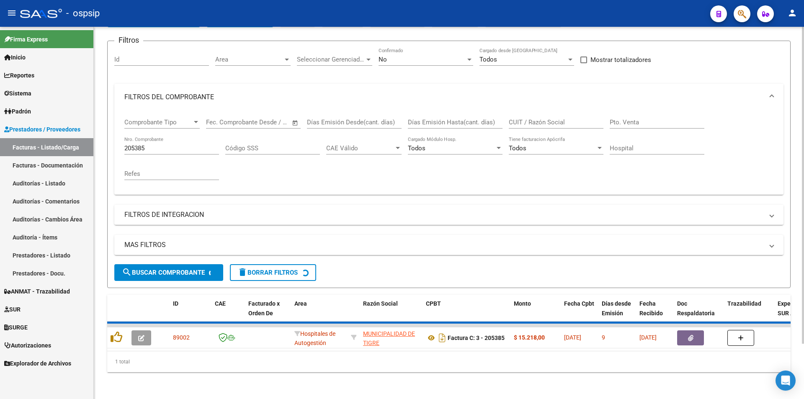
drag, startPoint x: 174, startPoint y: 153, endPoint x: 153, endPoint y: 150, distance: 21.6
click at [153, 150] on div "205385 Nro. Comprobante" at bounding box center [171, 150] width 95 height 26
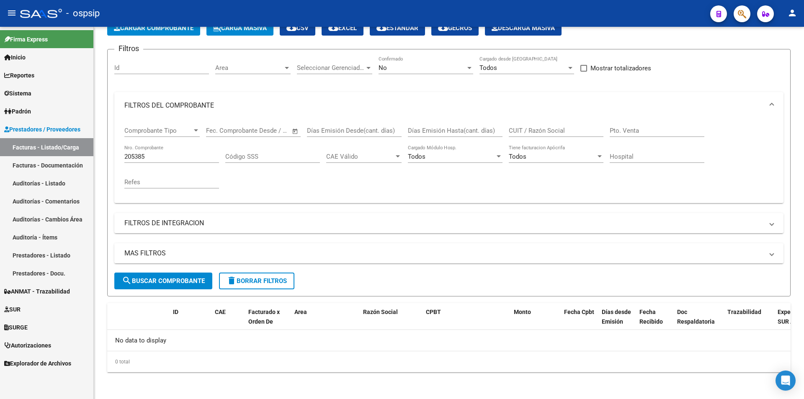
drag, startPoint x: 158, startPoint y: 145, endPoint x: 13, endPoint y: 152, distance: 145.1
click at [13, 152] on mat-sidenav-container "Firma Express Inicio Instructivos Contacto OS Reportes Egresos Devengados Audit…" at bounding box center [402, 213] width 804 height 372
click at [142, 152] on div "205385 Nro. Comprobante" at bounding box center [171, 154] width 95 height 18
drag, startPoint x: 177, startPoint y: 157, endPoint x: 77, endPoint y: 159, distance: 99.7
click at [77, 159] on mat-sidenav-container "Firma Express Inicio Instructivos Contacto OS Reportes Egresos Devengados Audit…" at bounding box center [402, 213] width 804 height 372
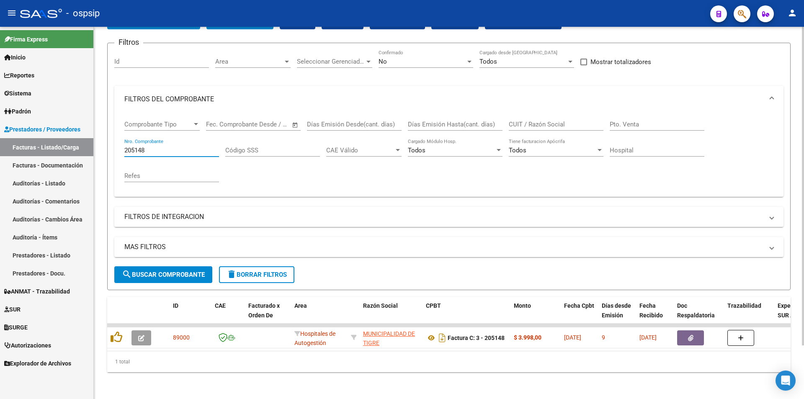
scroll to position [63, 0]
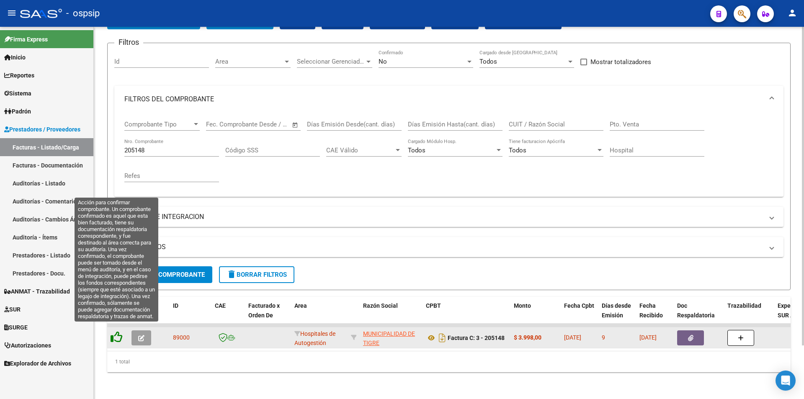
click at [121, 333] on icon at bounding box center [117, 337] width 12 height 12
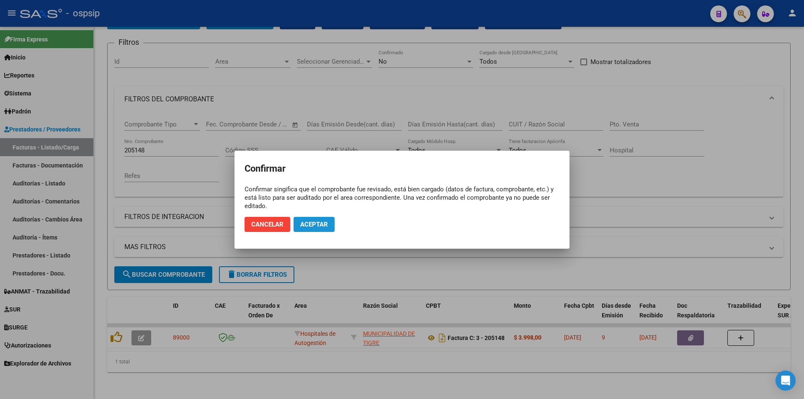
click at [315, 222] on span "Aceptar" at bounding box center [314, 225] width 28 height 8
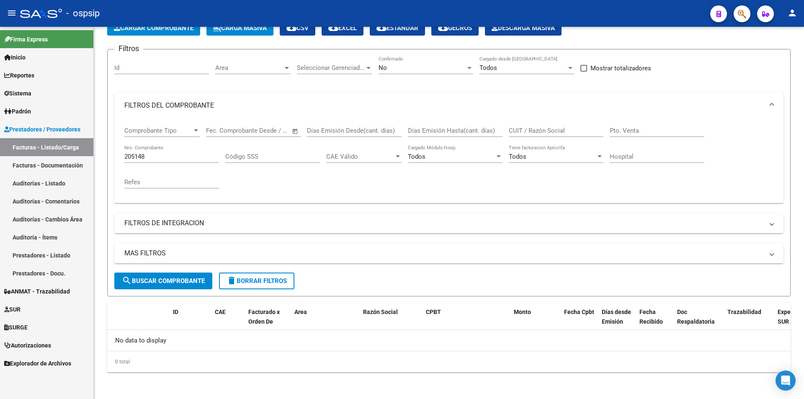
scroll to position [50, 0]
click at [177, 155] on input "205148" at bounding box center [171, 157] width 95 height 8
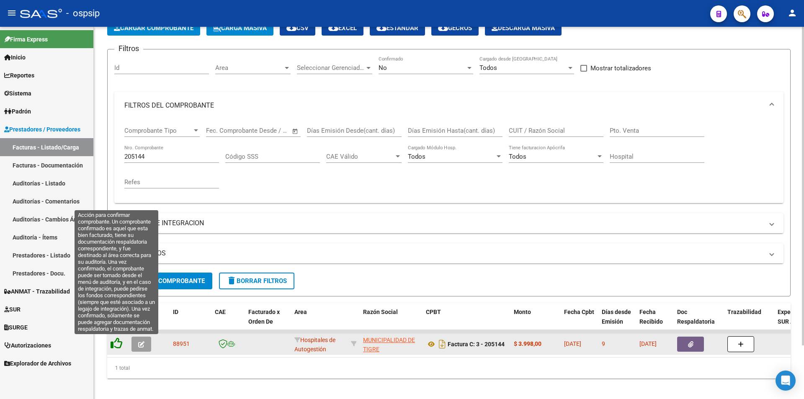
click at [119, 346] on icon at bounding box center [117, 344] width 12 height 12
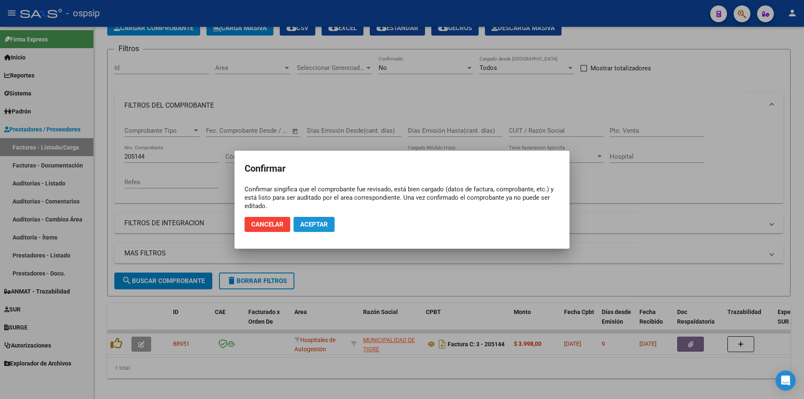
click at [331, 227] on button "Aceptar" at bounding box center [314, 224] width 41 height 15
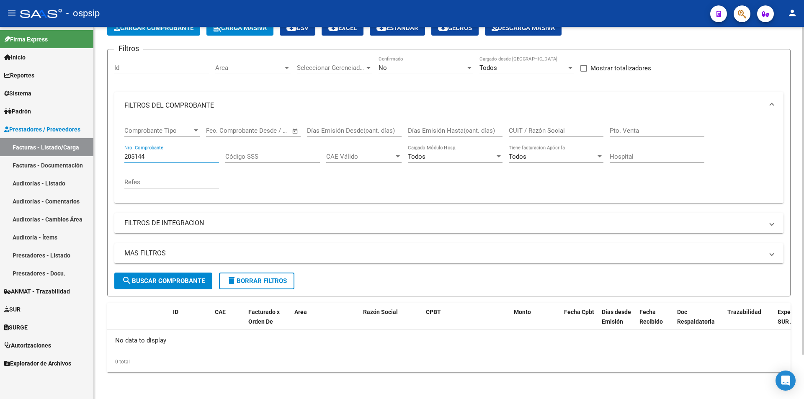
drag, startPoint x: 140, startPoint y: 157, endPoint x: 219, endPoint y: 157, distance: 79.6
click at [219, 157] on div "Comprobante Tipo Comprobante Tipo Fecha inicio – Fecha fin Fec. Comprobante Des…" at bounding box center [448, 158] width 649 height 78
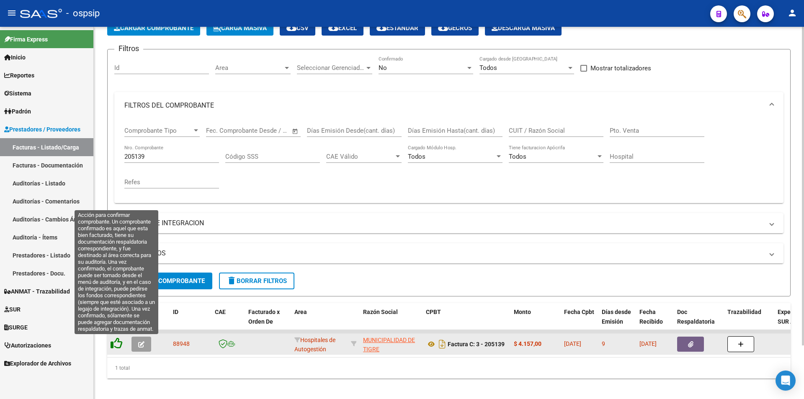
click at [115, 347] on icon at bounding box center [117, 344] width 12 height 12
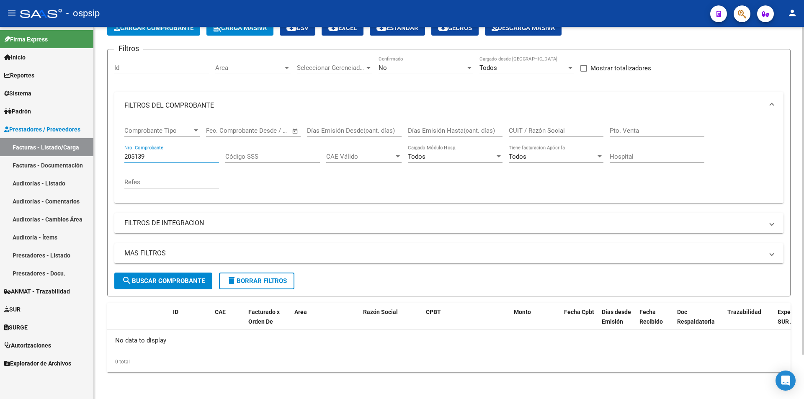
drag, startPoint x: 146, startPoint y: 156, endPoint x: 213, endPoint y: 155, distance: 67.0
click at [213, 155] on input "205139" at bounding box center [171, 157] width 95 height 8
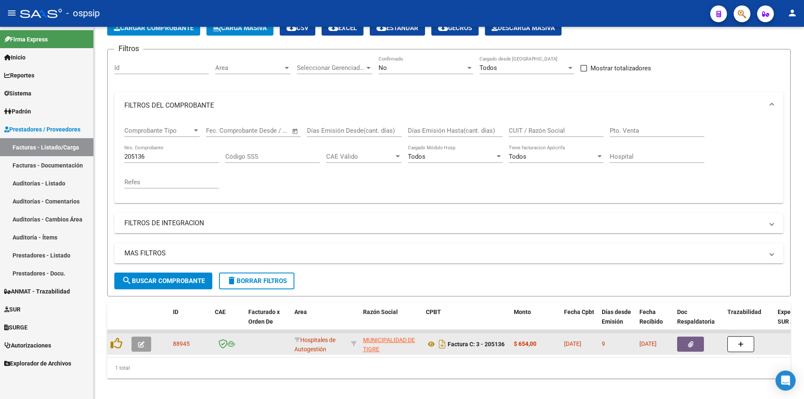
click at [122, 346] on div at bounding box center [118, 344] width 14 height 13
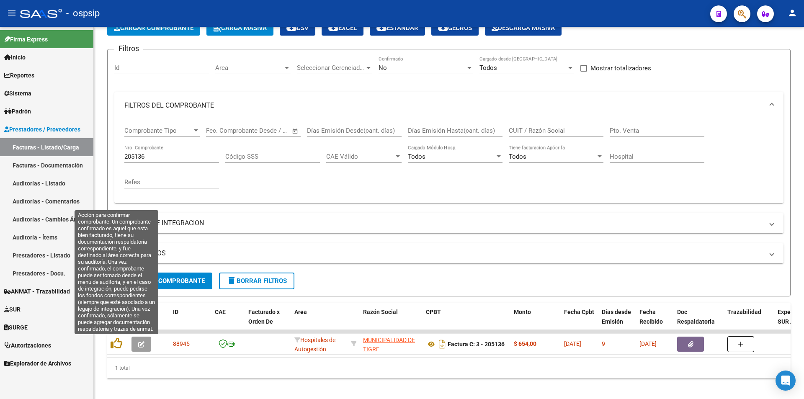
drag, startPoint x: 119, startPoint y: 344, endPoint x: 130, endPoint y: 317, distance: 28.9
click at [118, 343] on icon at bounding box center [117, 344] width 12 height 12
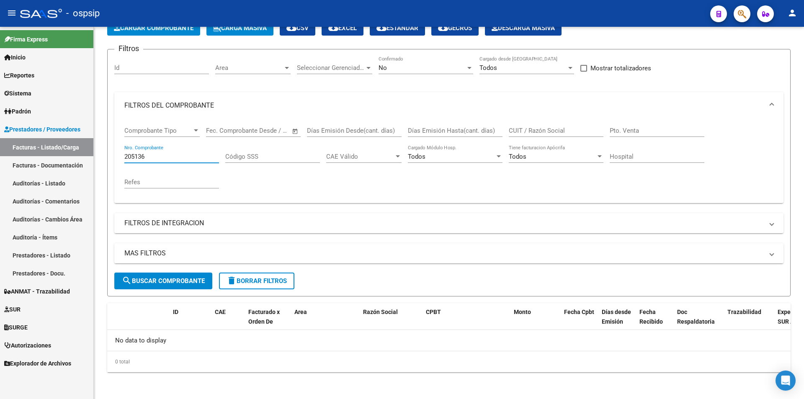
drag, startPoint x: 139, startPoint y: 156, endPoint x: 270, endPoint y: 151, distance: 130.8
click at [244, 162] on div "Comprobante Tipo Comprobante Tipo Fecha inicio – Fecha fin Fec. Comprobante Des…" at bounding box center [448, 158] width 649 height 78
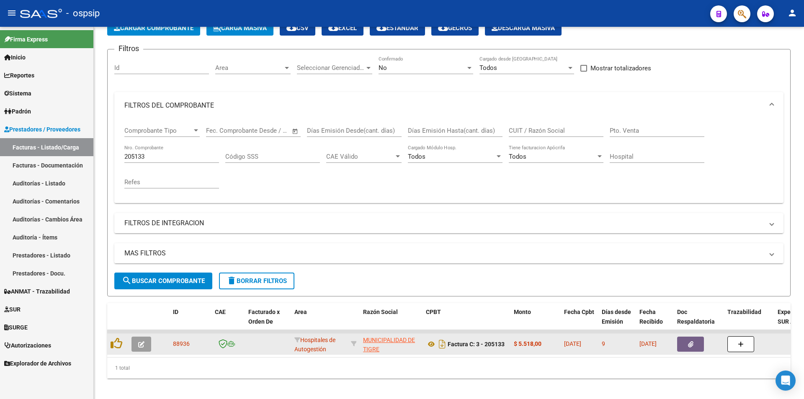
click at [118, 354] on datatable-body-cell at bounding box center [117, 344] width 21 height 21
click at [118, 350] on div at bounding box center [118, 344] width 14 height 13
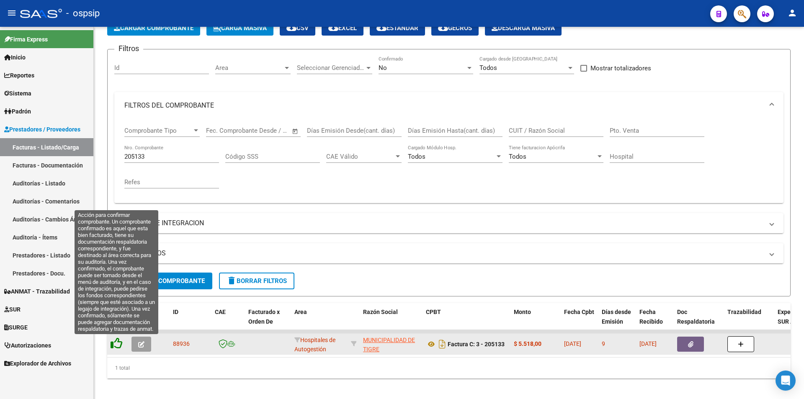
click at [118, 346] on icon at bounding box center [117, 344] width 12 height 12
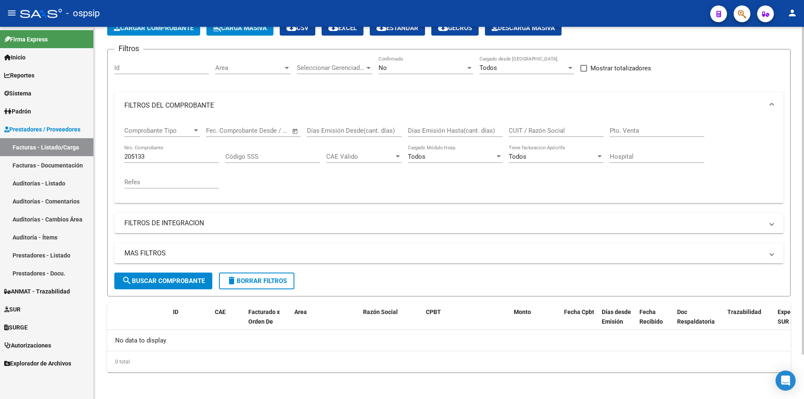
click at [161, 165] on div "205133 Nro. Comprobante" at bounding box center [171, 158] width 95 height 26
click at [163, 163] on div "205133 Nro. Comprobante" at bounding box center [171, 154] width 95 height 18
click at [169, 155] on input "205133" at bounding box center [171, 157] width 95 height 8
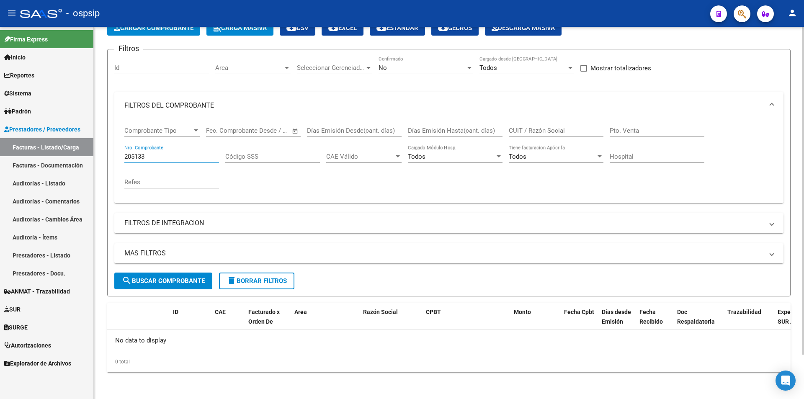
click at [139, 164] on div "205133 Nro. Comprobante" at bounding box center [171, 158] width 95 height 26
drag, startPoint x: 150, startPoint y: 156, endPoint x: 220, endPoint y: 156, distance: 70.0
click at [216, 156] on input "205133" at bounding box center [171, 157] width 95 height 8
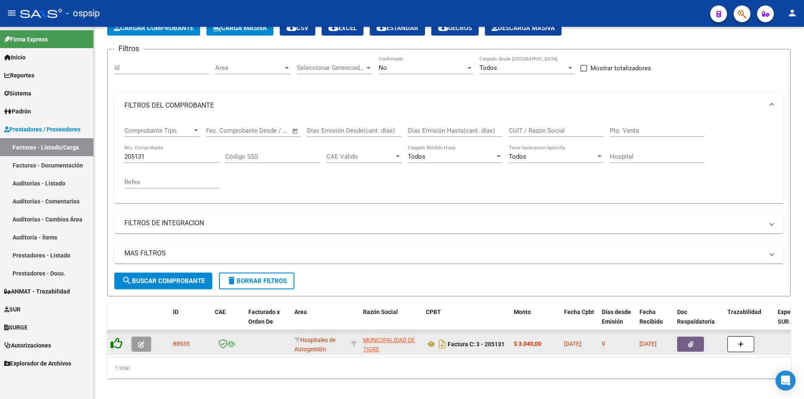
click at [120, 341] on icon at bounding box center [117, 344] width 12 height 12
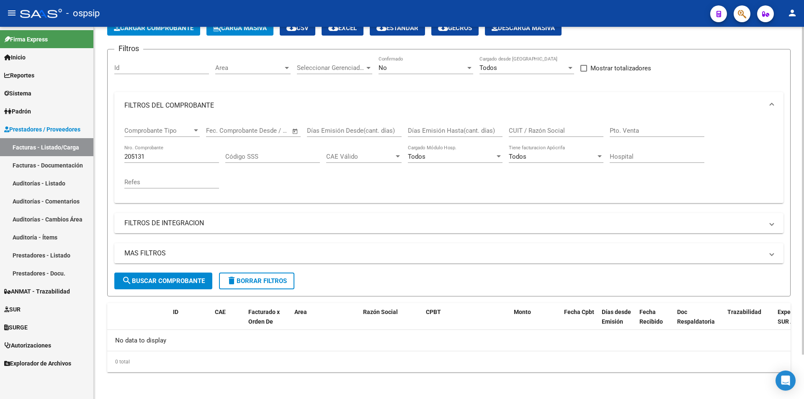
click at [156, 165] on div "205131 Nro. Comprobante" at bounding box center [171, 158] width 95 height 26
click at [165, 164] on div "205131 Nro. Comprobante" at bounding box center [171, 158] width 95 height 26
drag, startPoint x: 138, startPoint y: 158, endPoint x: 341, endPoint y: 176, distance: 204.4
click at [333, 183] on div "Comprobante Tipo Comprobante Tipo Fecha inicio – Fecha fin Fec. Comprobante Des…" at bounding box center [448, 158] width 649 height 78
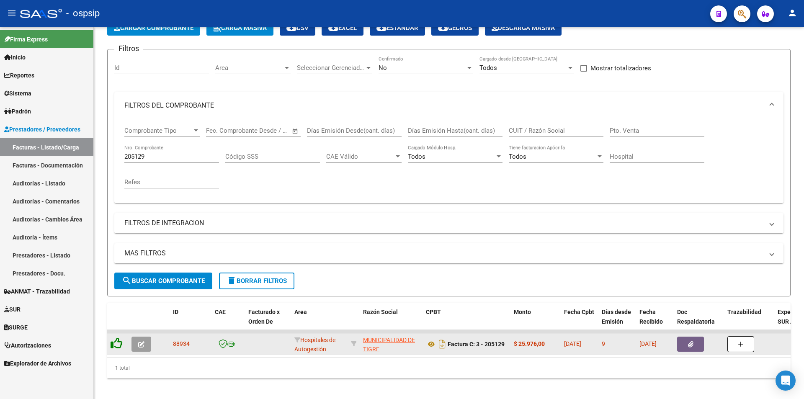
click at [115, 340] on icon at bounding box center [117, 344] width 12 height 12
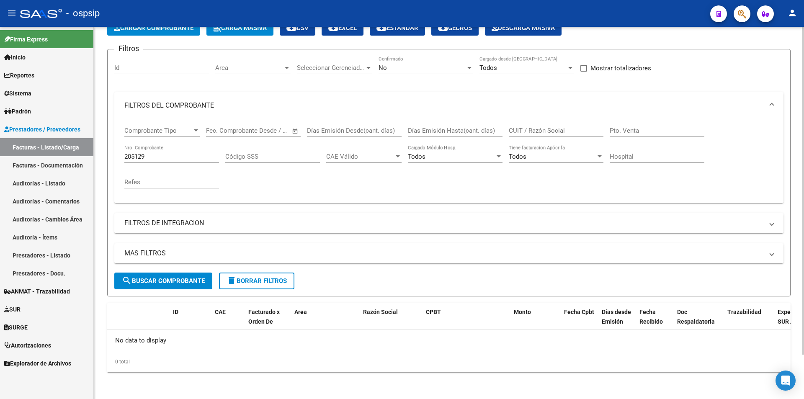
click at [169, 156] on div "Comprobante Tipo Comprobante Tipo Fecha inicio – Fecha fin Fec. Comprobante Des…" at bounding box center [448, 158] width 649 height 78
click at [171, 156] on input "205129" at bounding box center [171, 157] width 95 height 8
drag, startPoint x: 144, startPoint y: 159, endPoint x: 202, endPoint y: 158, distance: 57.8
click at [202, 158] on input "205129" at bounding box center [171, 157] width 95 height 8
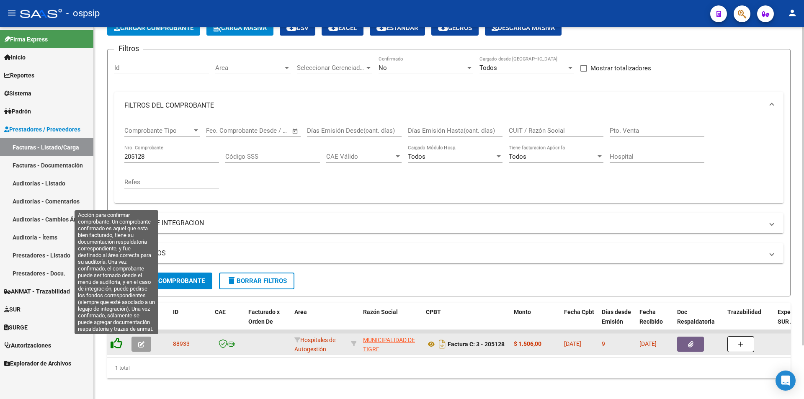
click at [114, 348] on icon at bounding box center [117, 344] width 12 height 12
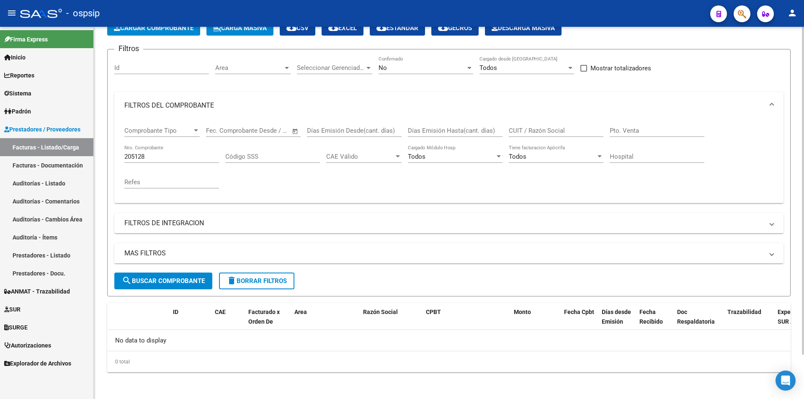
drag, startPoint x: 138, startPoint y: 161, endPoint x: 266, endPoint y: 154, distance: 128.4
click at [266, 154] on div "Comprobante Tipo Comprobante Tipo Fecha inicio – Fecha fin Fec. Comprobante Des…" at bounding box center [448, 158] width 649 height 78
click at [166, 150] on div "205128 Nro. Comprobante" at bounding box center [171, 154] width 95 height 18
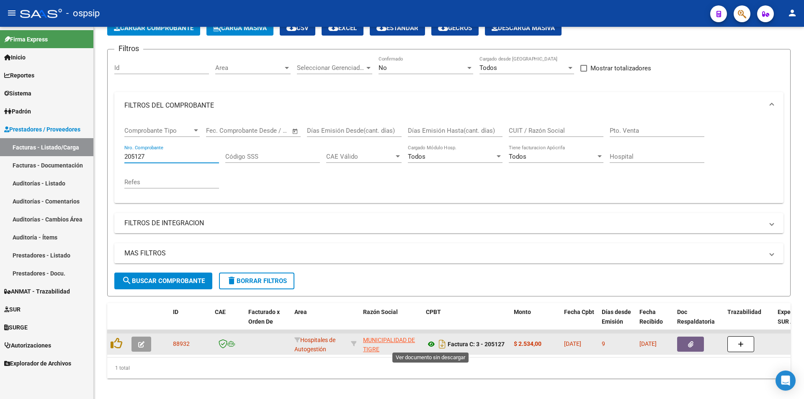
type input "205127"
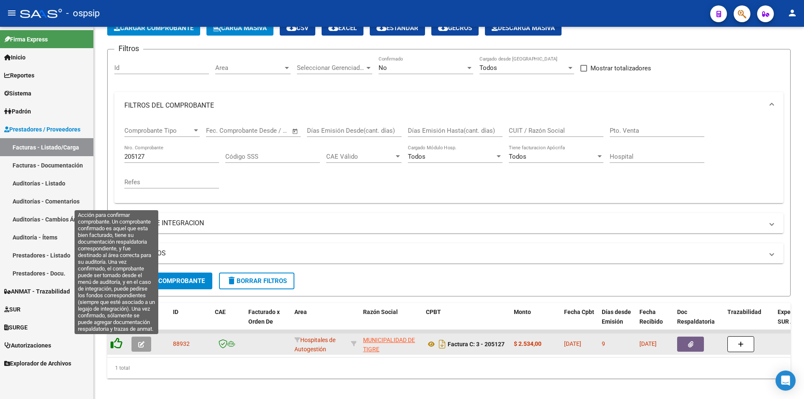
click at [120, 341] on icon at bounding box center [117, 344] width 12 height 12
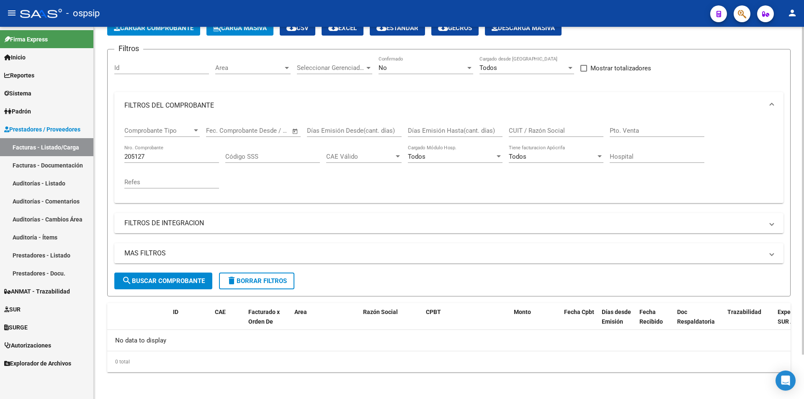
click at [439, 270] on div "MAS FILTROS Todos Con Doc. Respaldatoria Todos Con Trazabilidad Todos Asociado …" at bounding box center [448, 257] width 669 height 29
drag, startPoint x: 151, startPoint y: 152, endPoint x: 229, endPoint y: 158, distance: 78.6
click at [229, 158] on div "Comprobante Tipo Comprobante Tipo Fecha inicio – Fecha fin Fec. Comprobante Des…" at bounding box center [448, 158] width 649 height 78
click at [176, 161] on div "205127 Nro. Comprobante" at bounding box center [171, 154] width 95 height 18
click at [176, 158] on input "205127" at bounding box center [171, 157] width 95 height 8
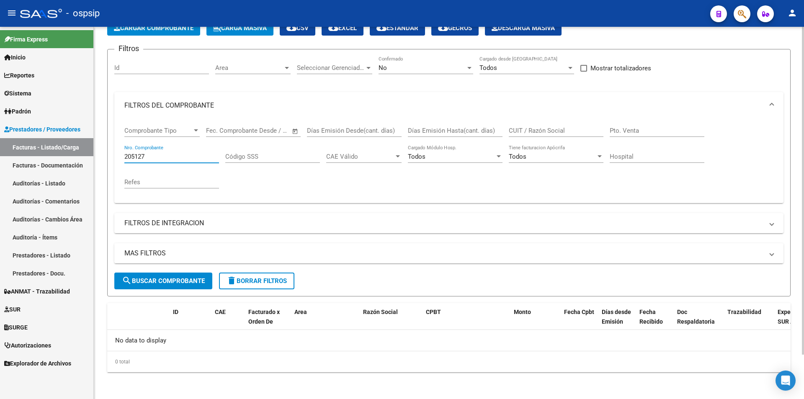
click at [176, 158] on input "205127" at bounding box center [171, 157] width 95 height 8
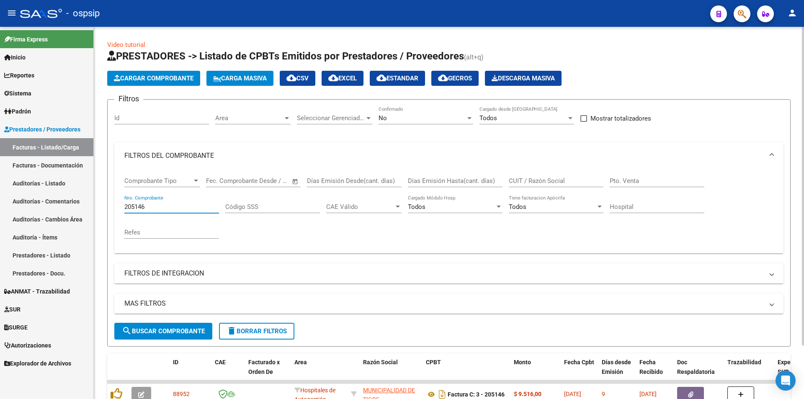
click at [162, 205] on input "205146" at bounding box center [171, 207] width 95 height 8
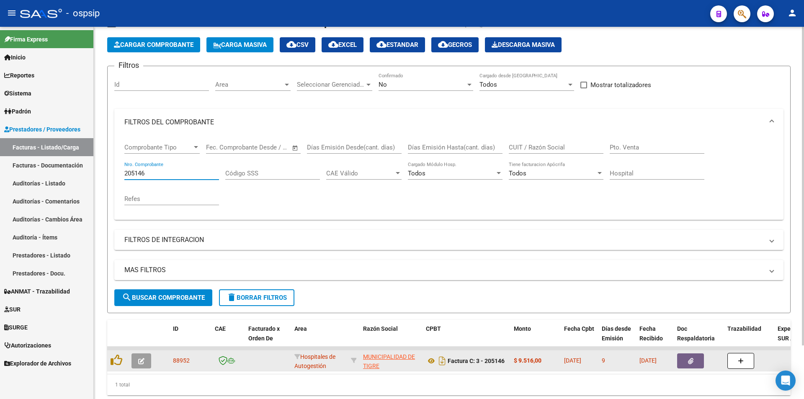
scroll to position [63, 0]
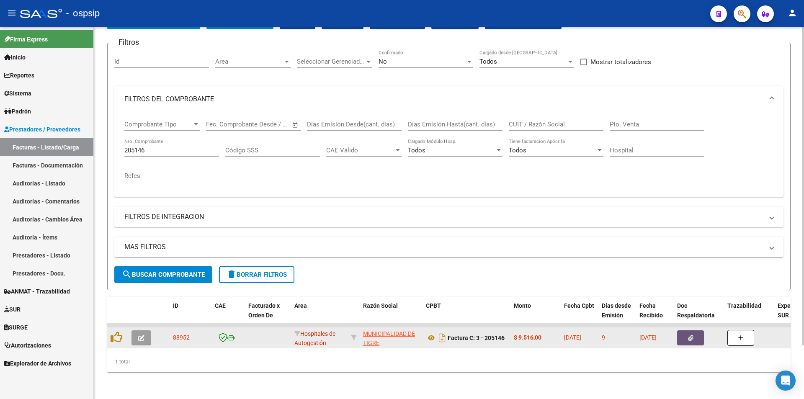
click at [693, 336] on button "button" at bounding box center [690, 338] width 27 height 15
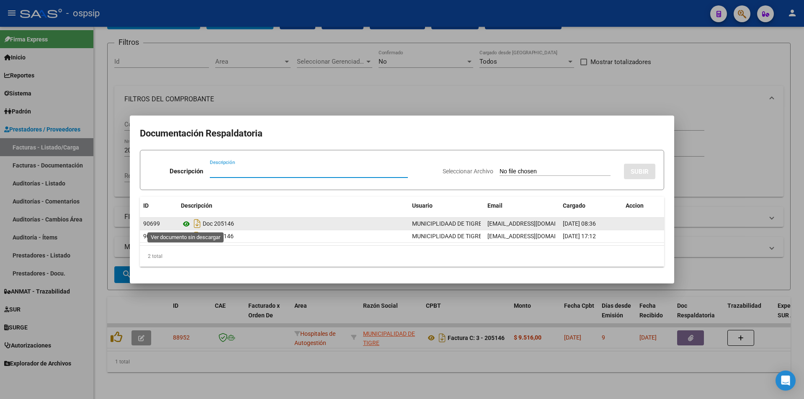
click at [187, 225] on icon at bounding box center [186, 224] width 11 height 10
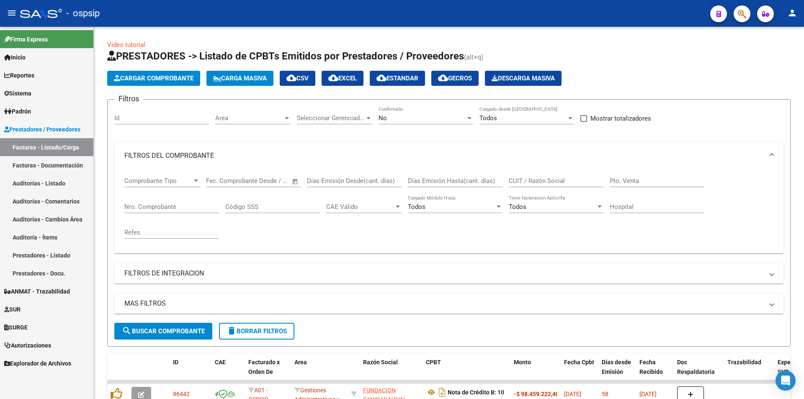
scroll to position [50, 0]
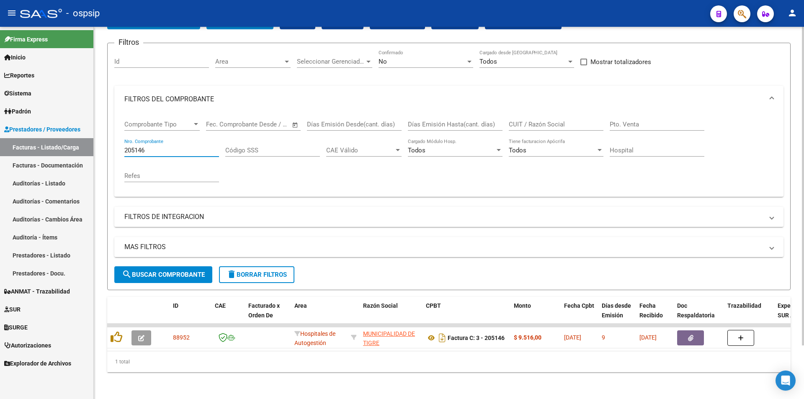
scroll to position [63, 0]
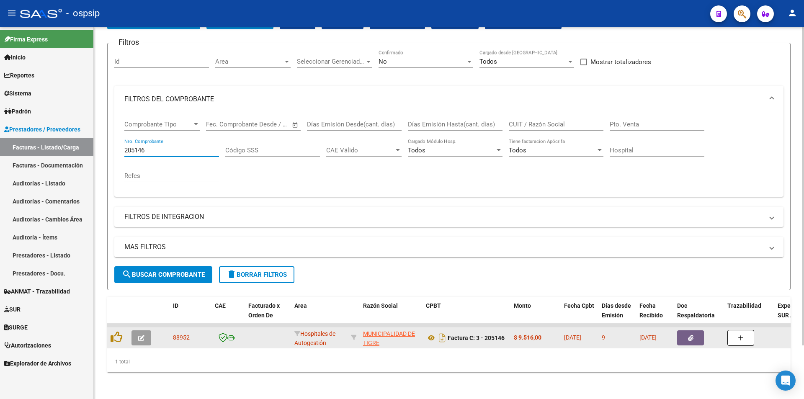
type input "205146"
click at [693, 335] on icon "button" at bounding box center [690, 338] width 5 height 6
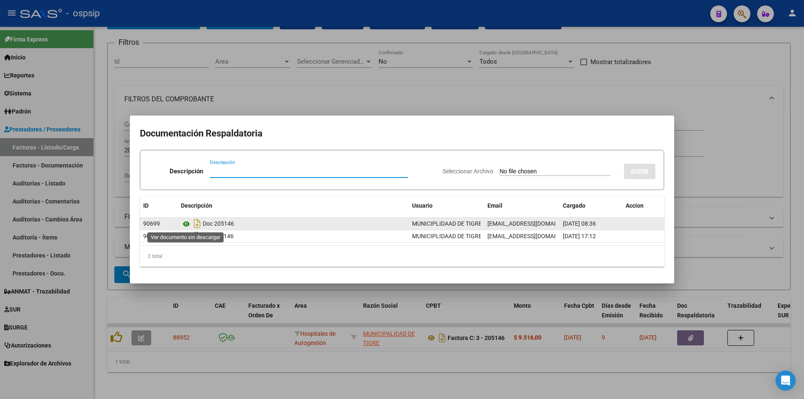
click at [183, 225] on icon at bounding box center [186, 224] width 11 height 10
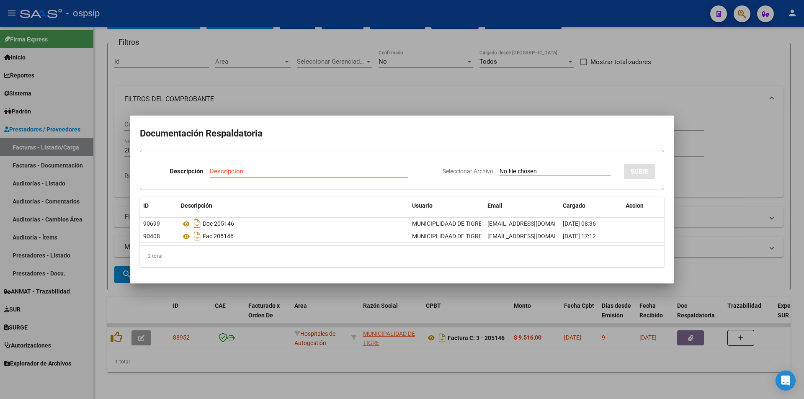
click at [268, 82] on div at bounding box center [402, 199] width 804 height 399
